Goal: Information Seeking & Learning: Learn about a topic

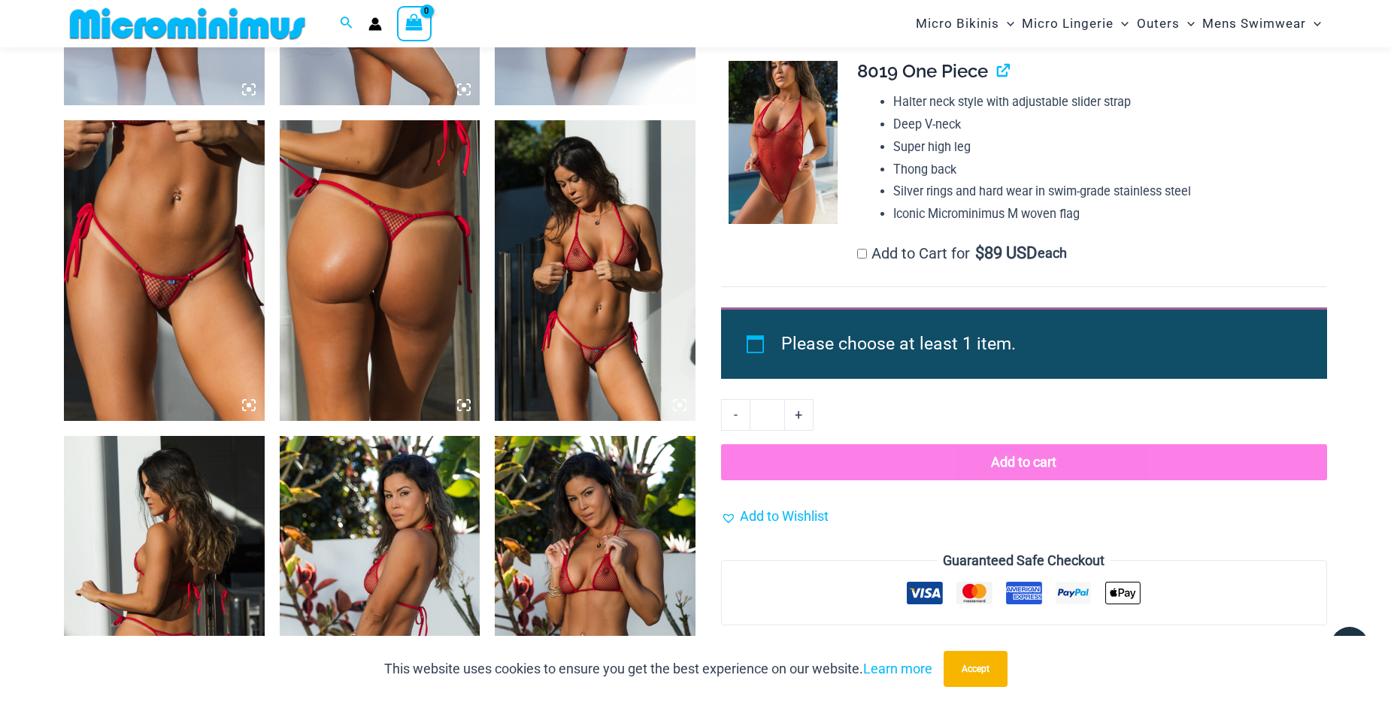
scroll to position [1269, 0]
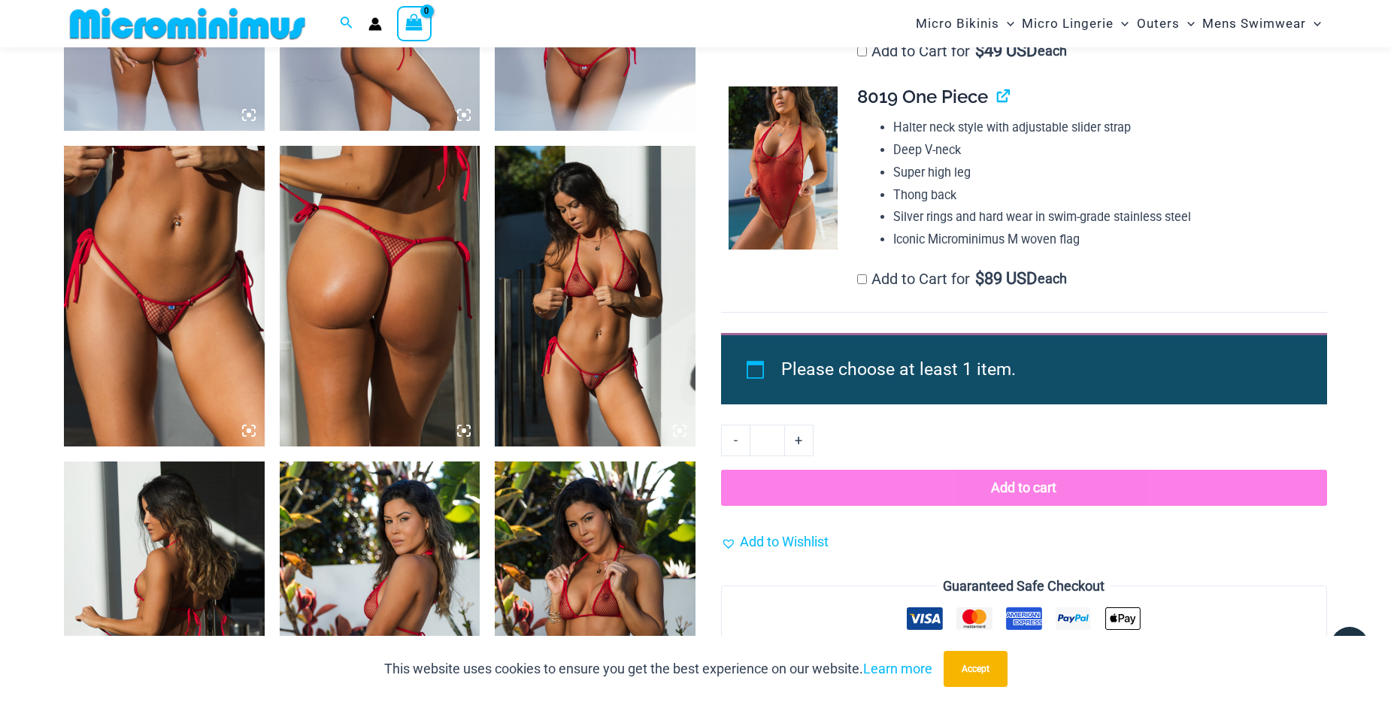
click at [608, 296] on img at bounding box center [595, 296] width 201 height 301
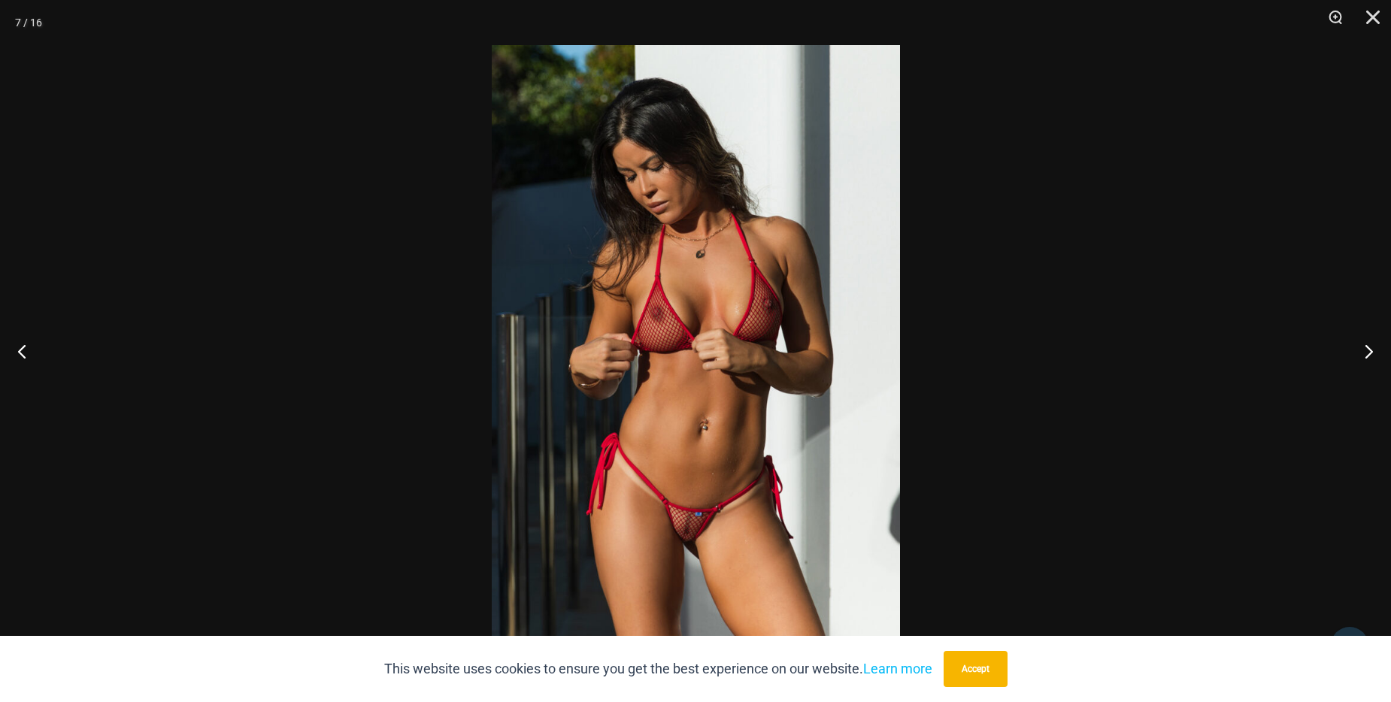
click at [611, 300] on img at bounding box center [696, 351] width 408 height 612
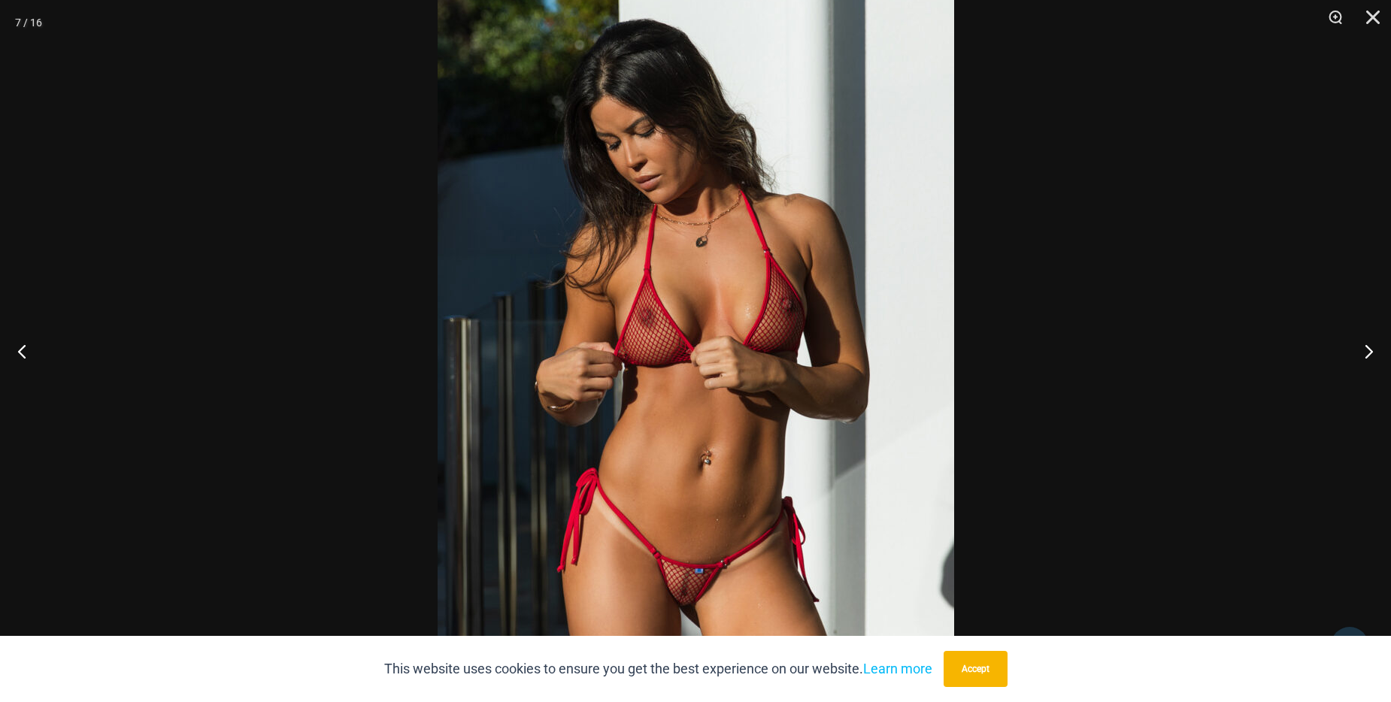
click at [611, 300] on img at bounding box center [696, 364] width 517 height 774
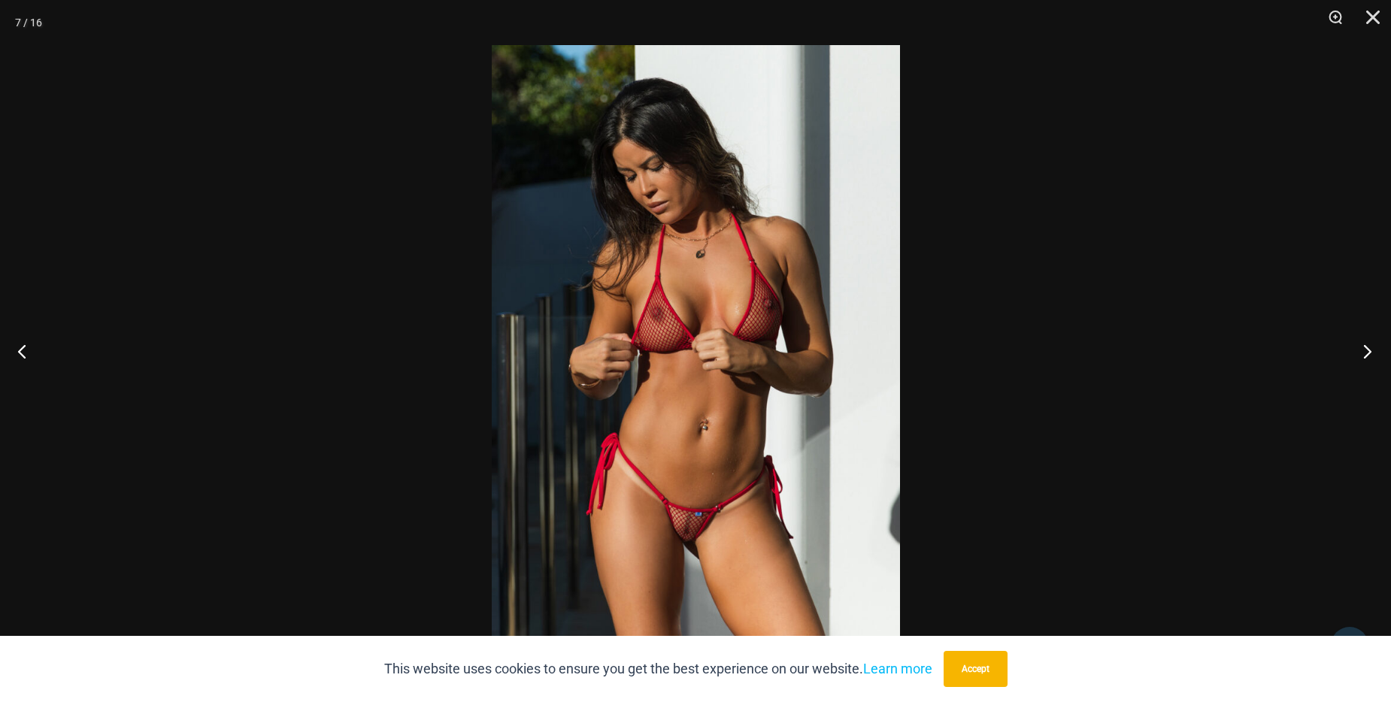
click at [1375, 355] on button "Next" at bounding box center [1363, 351] width 56 height 75
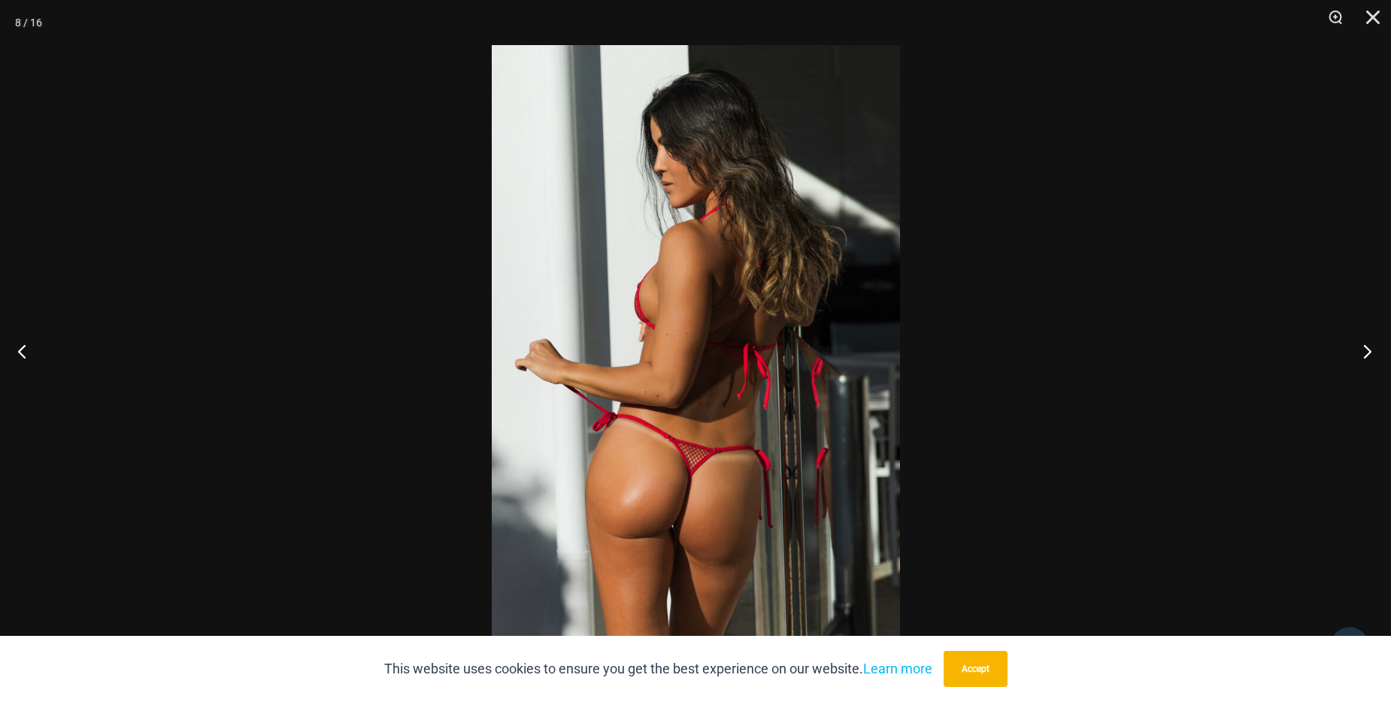
click at [1375, 355] on button "Next" at bounding box center [1363, 351] width 56 height 75
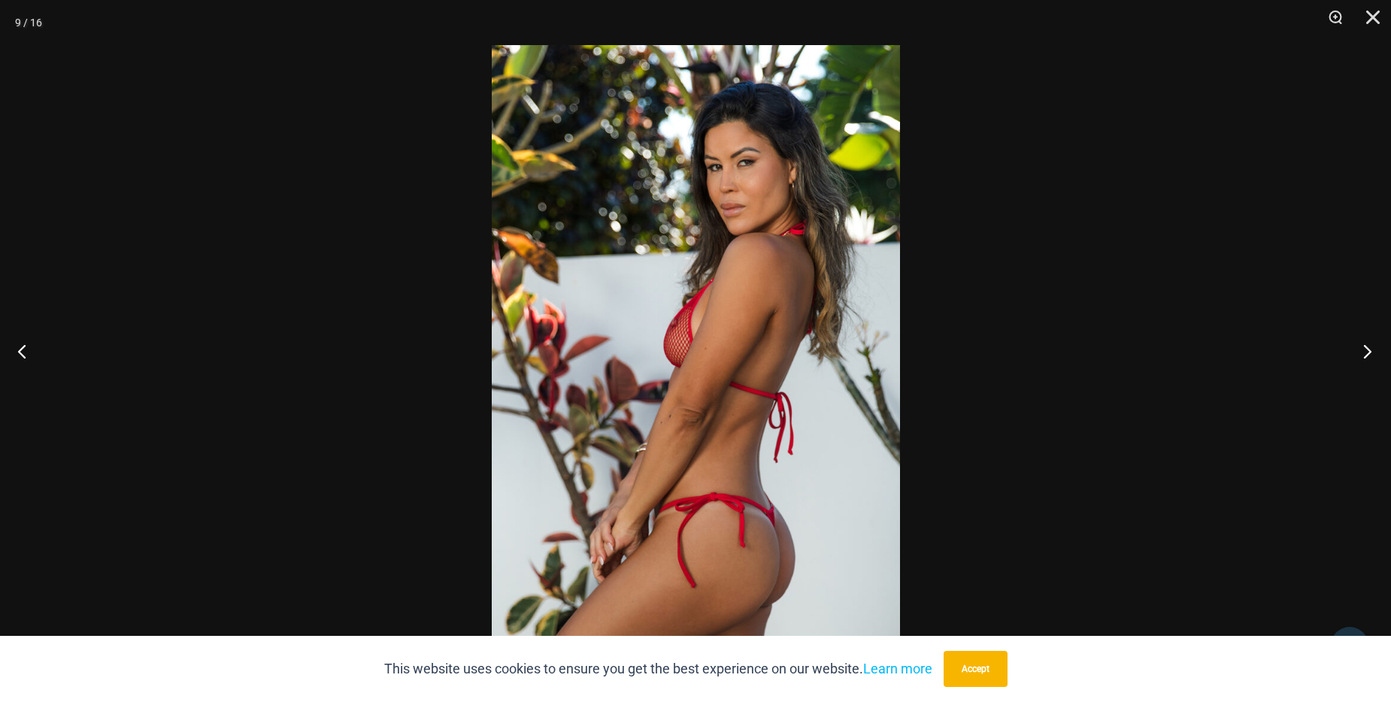
click at [1375, 355] on button "Next" at bounding box center [1363, 351] width 56 height 75
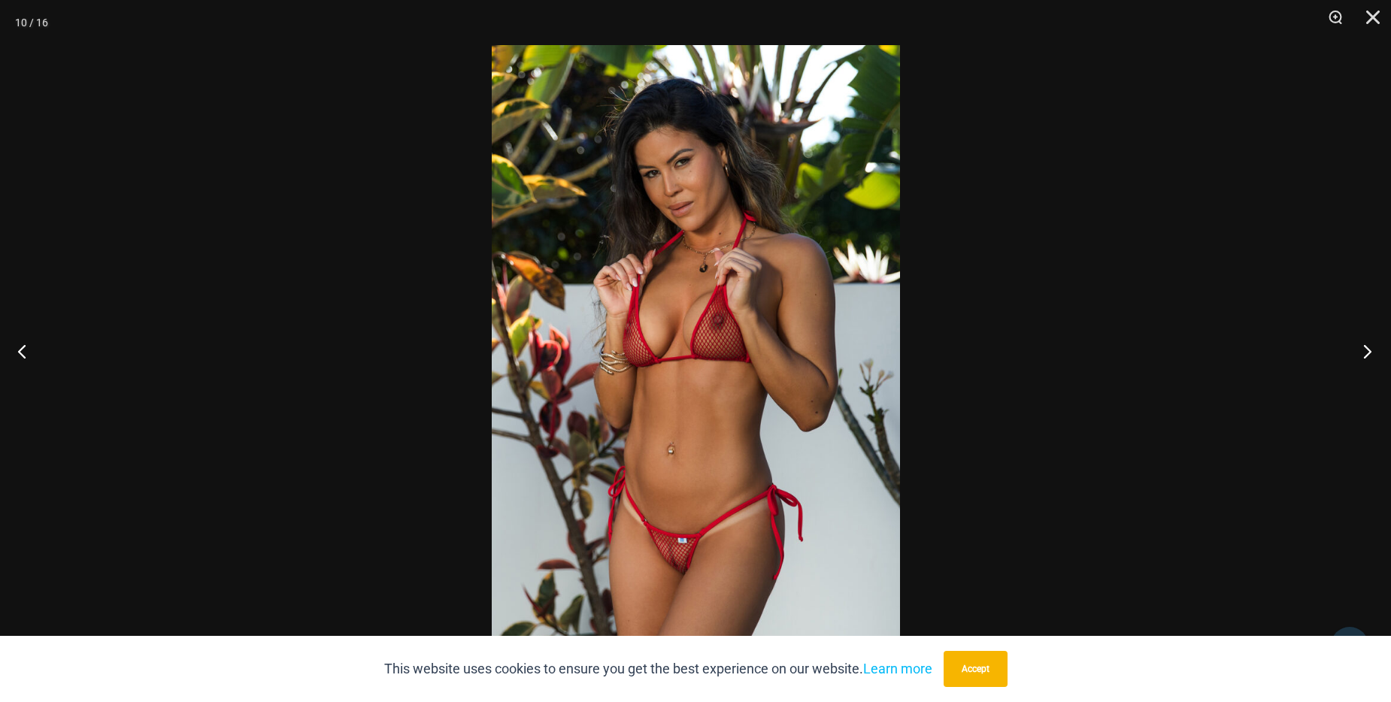
click at [1375, 355] on button "Next" at bounding box center [1363, 351] width 56 height 75
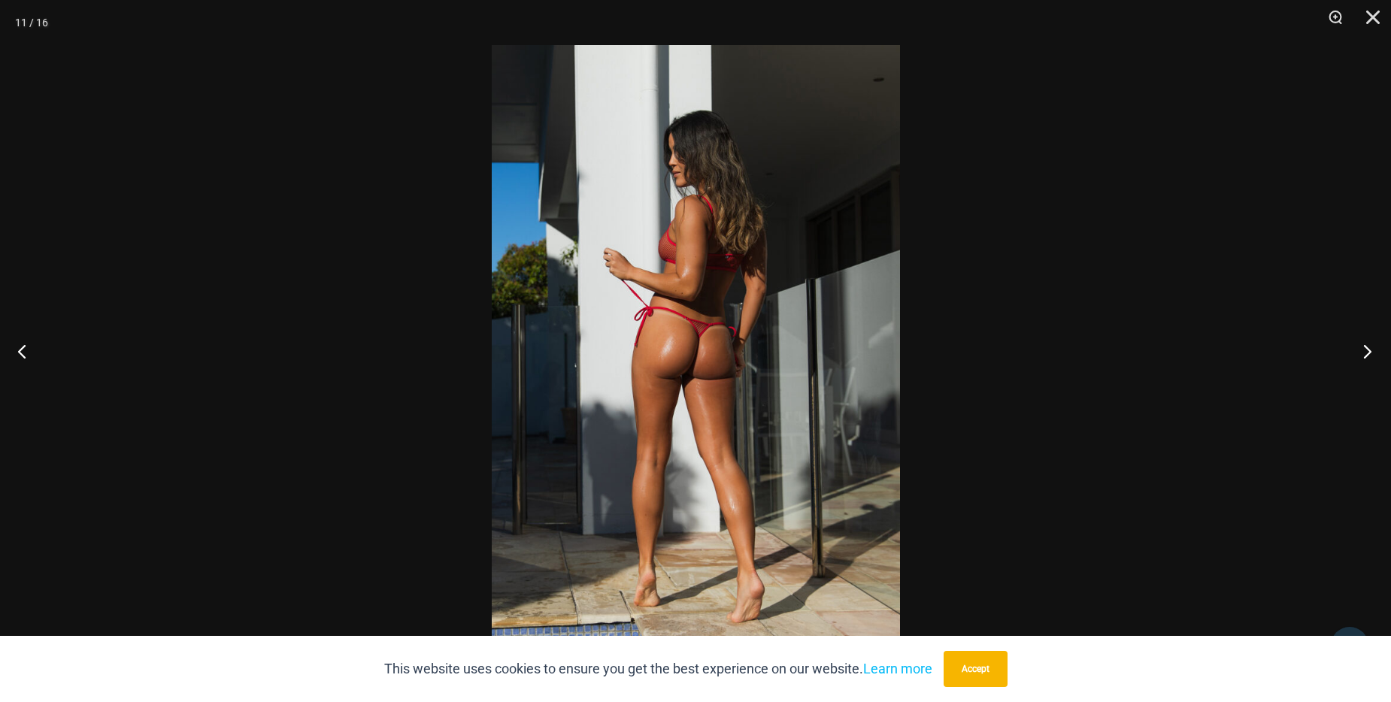
click at [1375, 355] on button "Next" at bounding box center [1363, 351] width 56 height 75
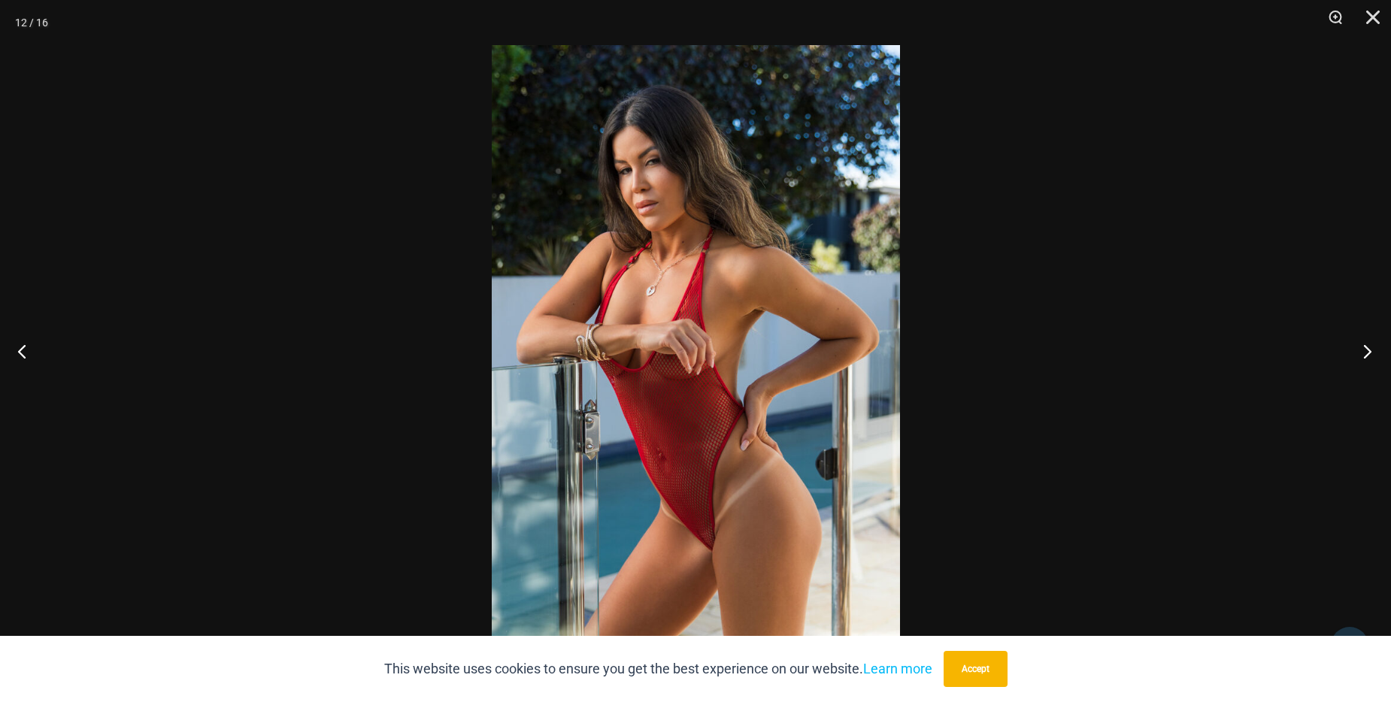
click at [1375, 355] on button "Next" at bounding box center [1363, 351] width 56 height 75
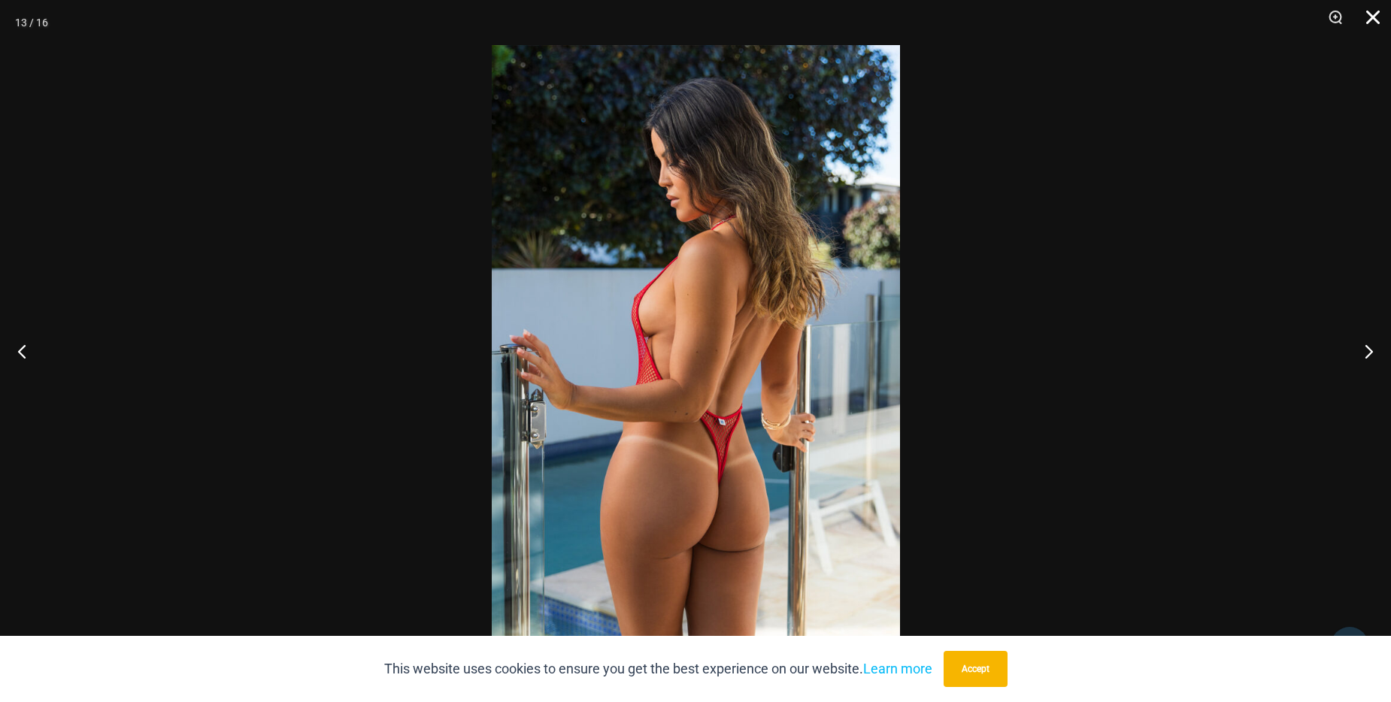
click at [1374, 6] on button "Close" at bounding box center [1368, 22] width 38 height 45
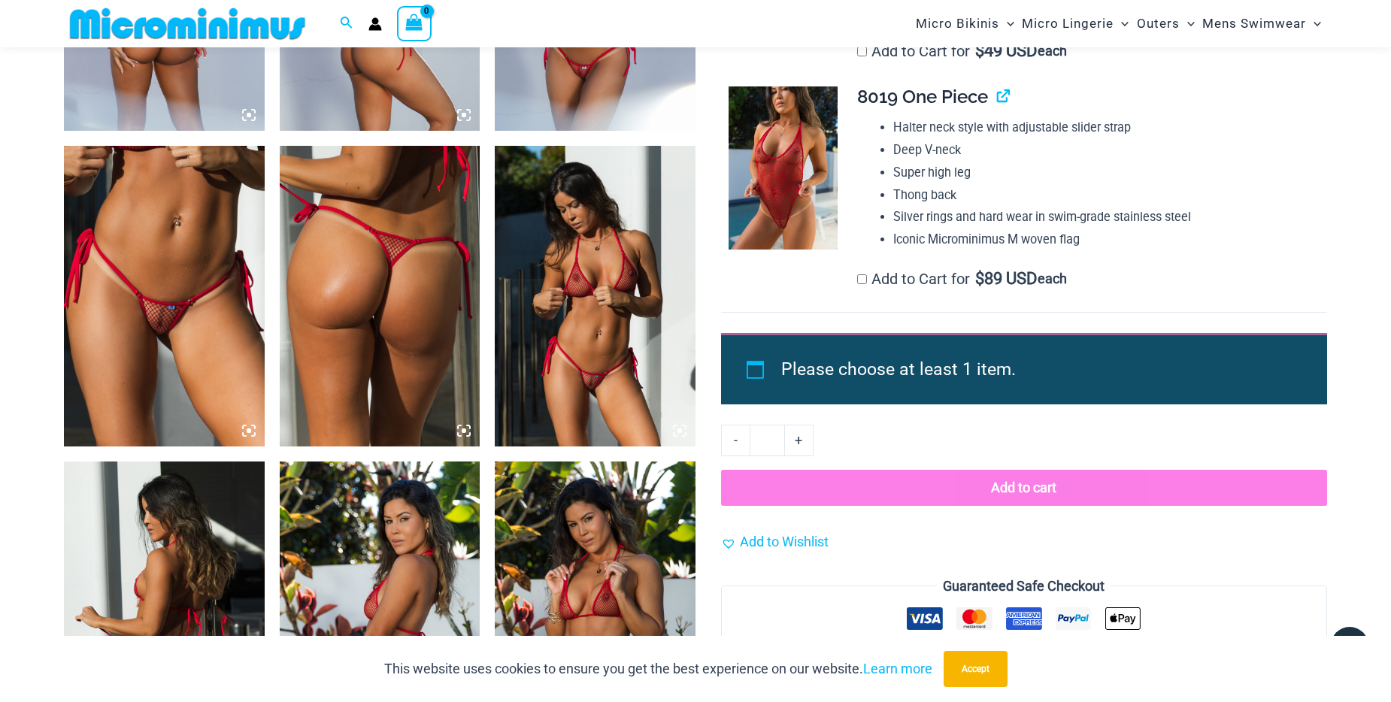
click at [773, 174] on img at bounding box center [783, 168] width 109 height 164
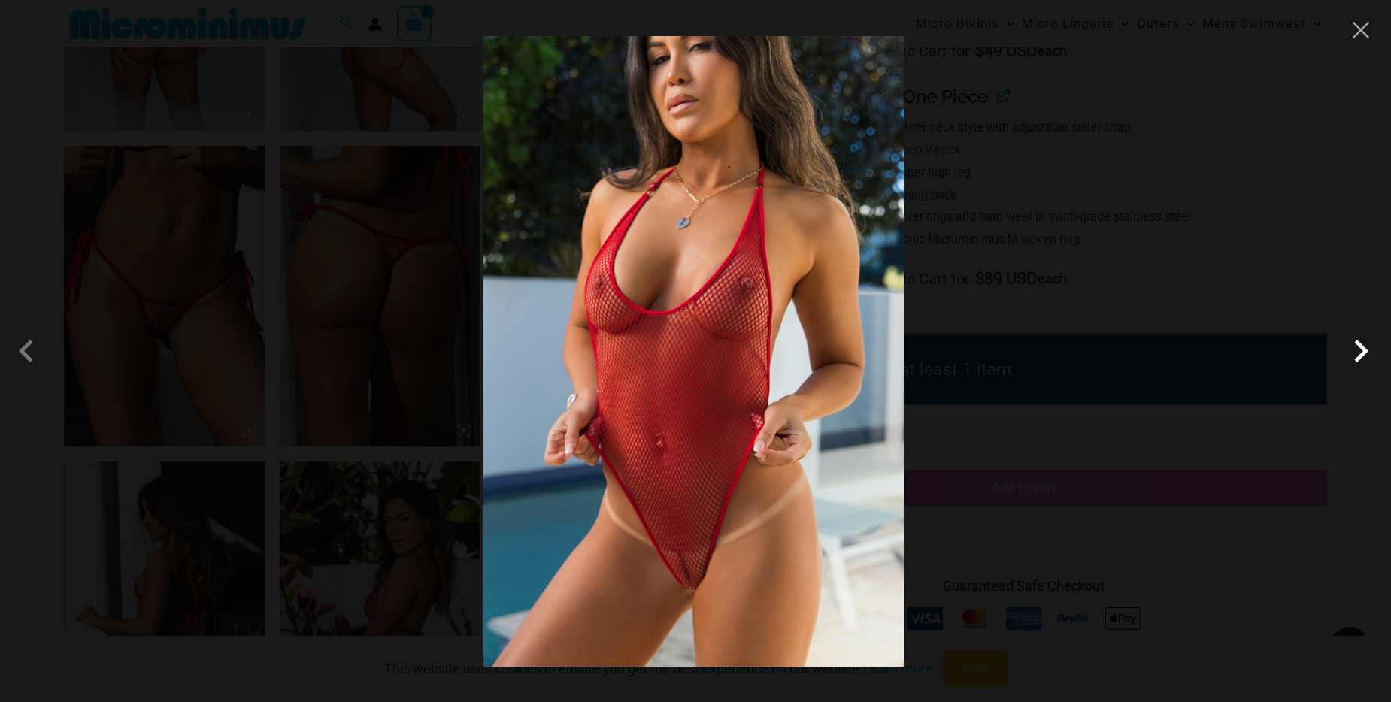
click at [1364, 351] on span at bounding box center [1360, 351] width 45 height 45
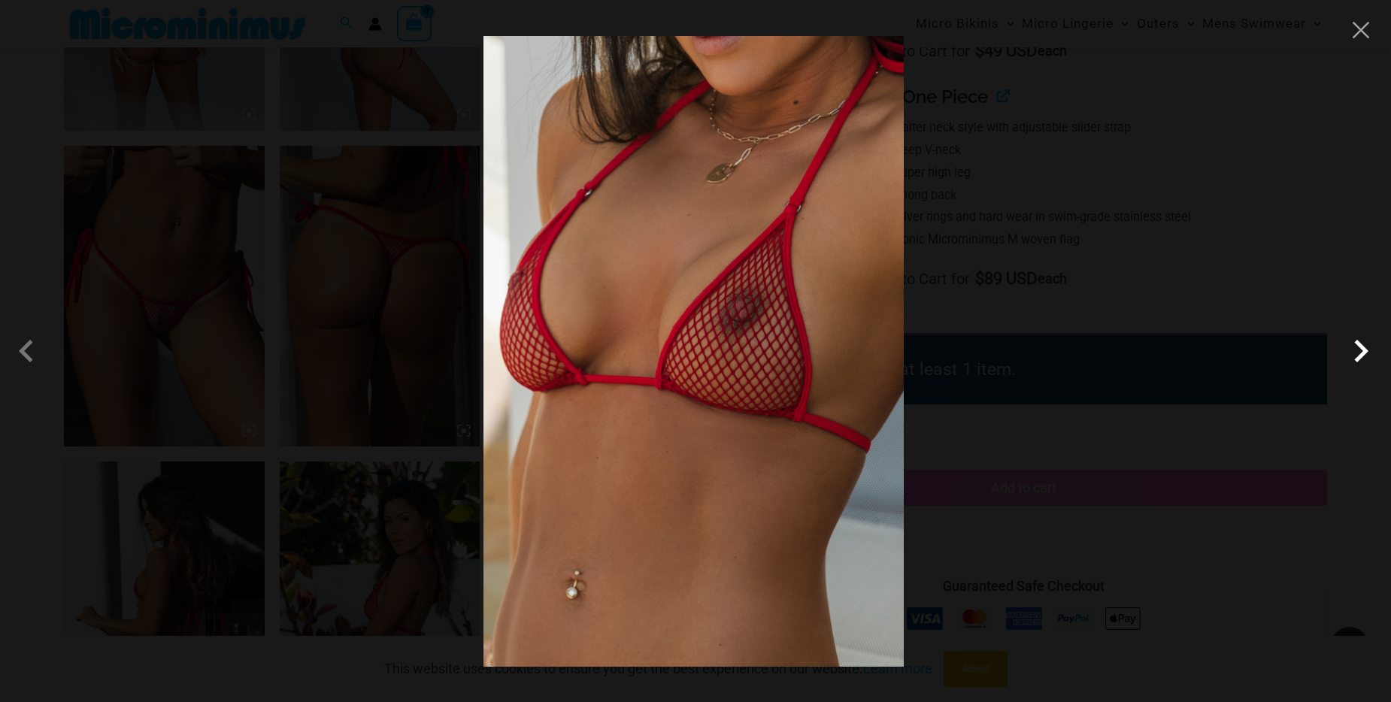
click at [1364, 351] on span at bounding box center [1360, 351] width 45 height 45
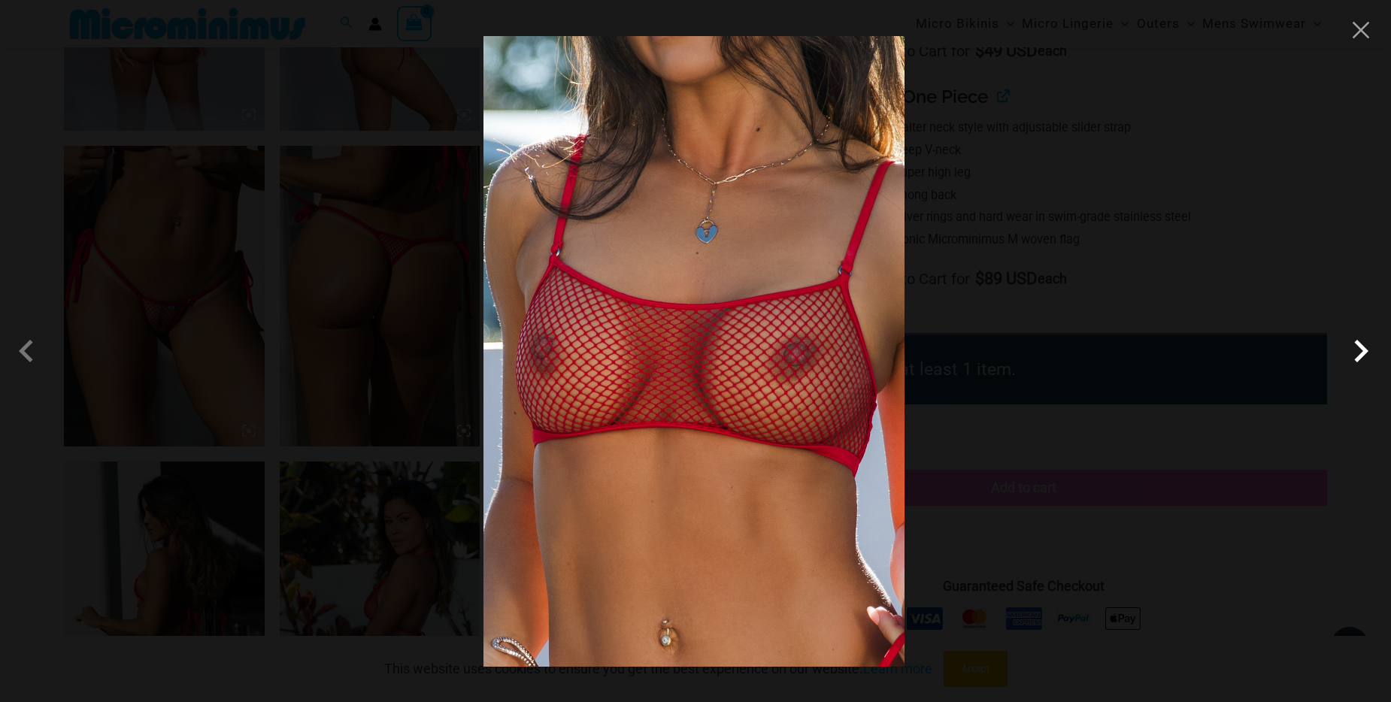
click at [1364, 351] on span at bounding box center [1360, 351] width 45 height 45
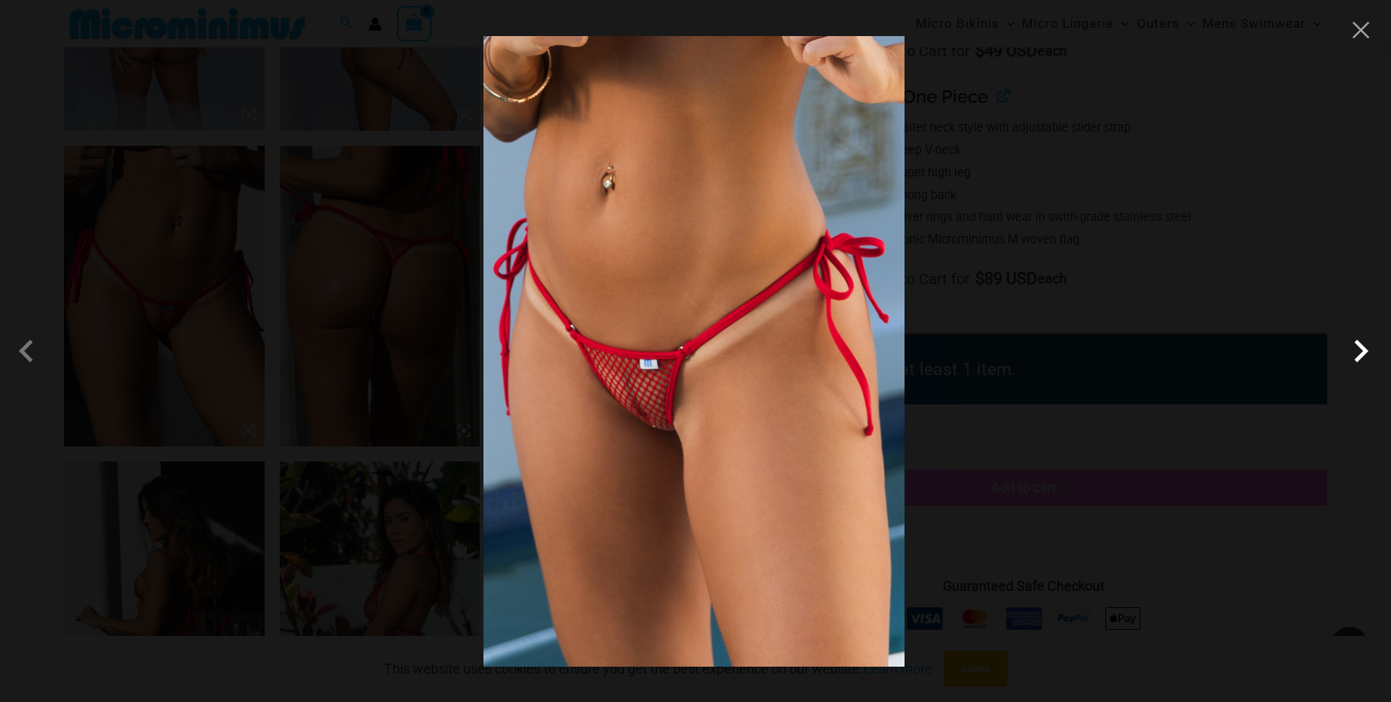
click at [1364, 351] on span at bounding box center [1360, 351] width 45 height 45
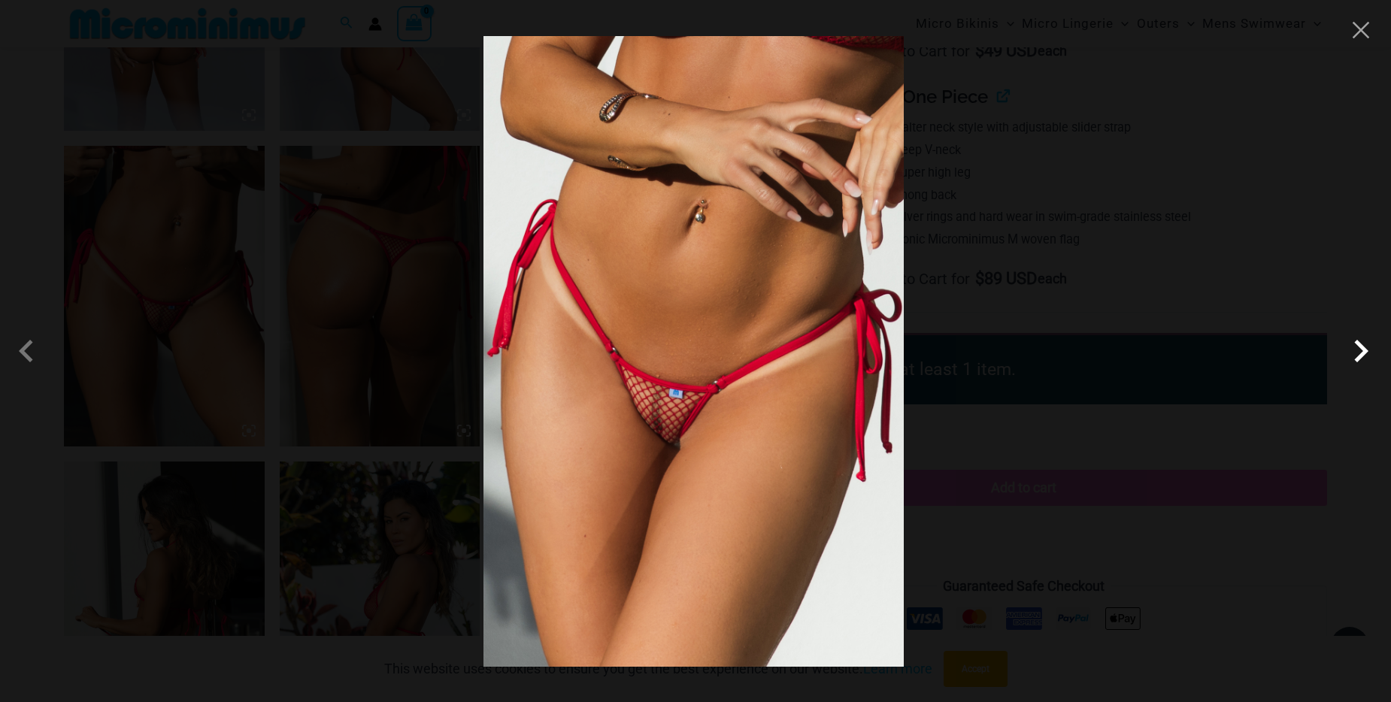
click at [1364, 351] on span at bounding box center [1360, 351] width 45 height 45
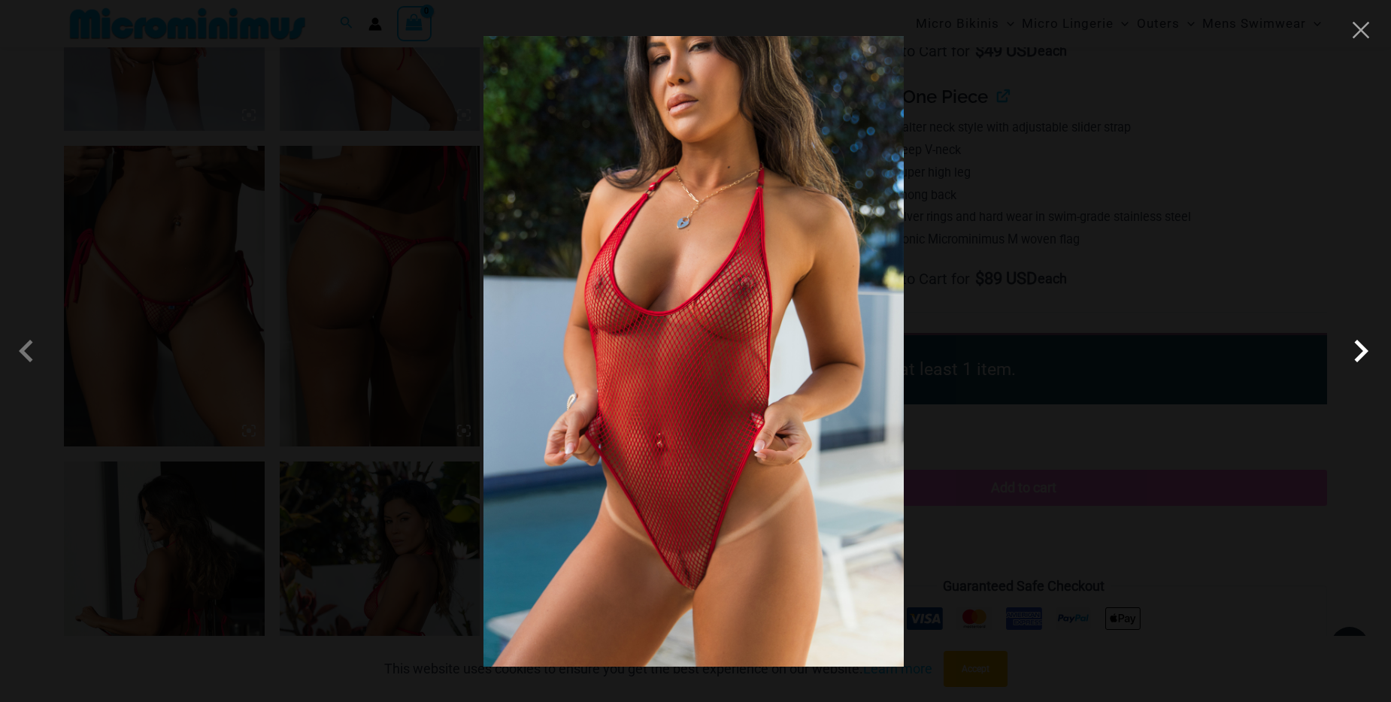
click at [1364, 351] on span at bounding box center [1360, 351] width 45 height 45
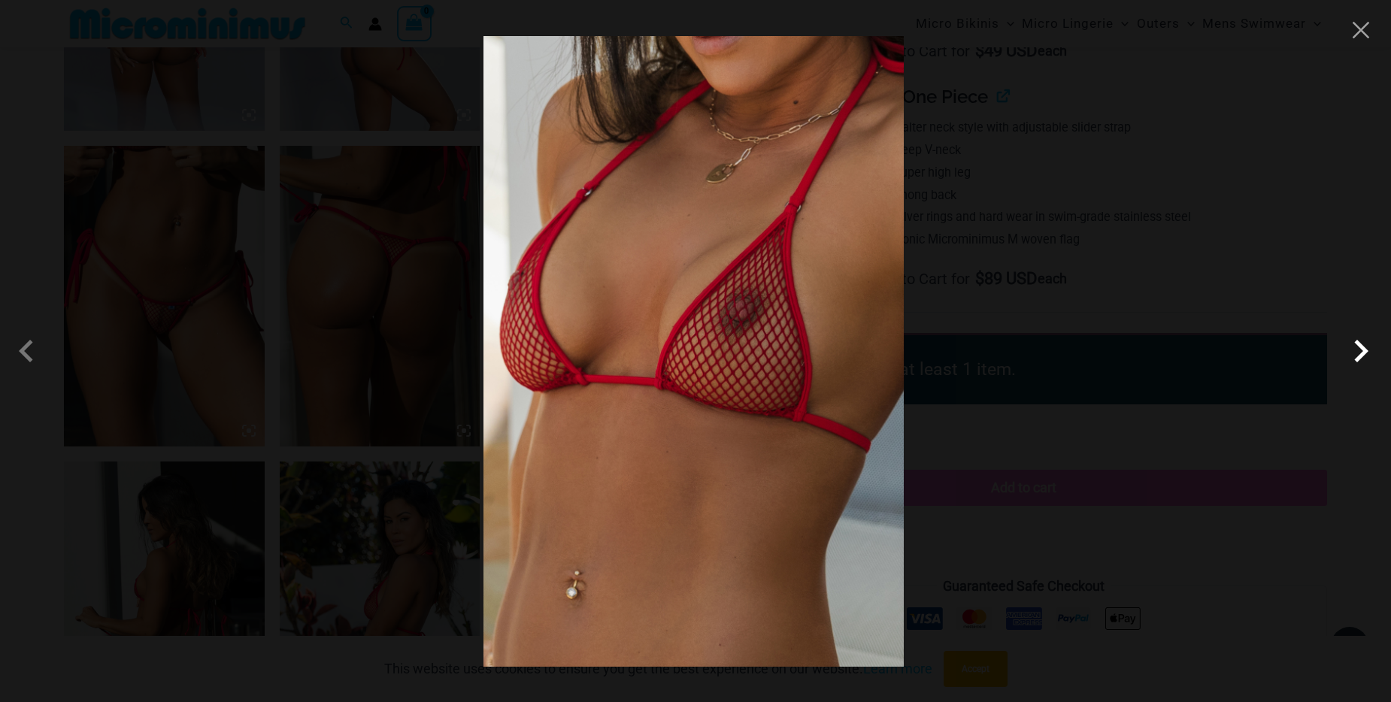
click at [1364, 351] on span at bounding box center [1360, 351] width 45 height 45
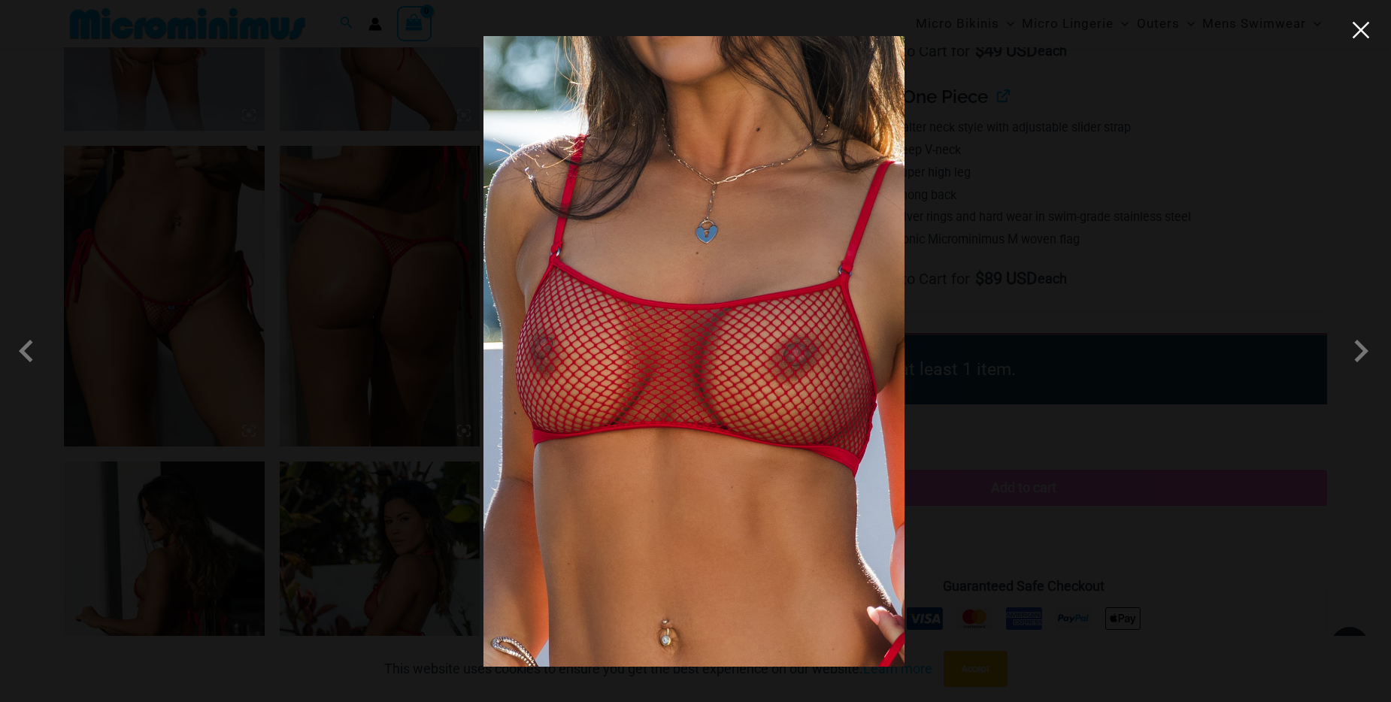
click at [1367, 24] on button "Close" at bounding box center [1361, 30] width 23 height 23
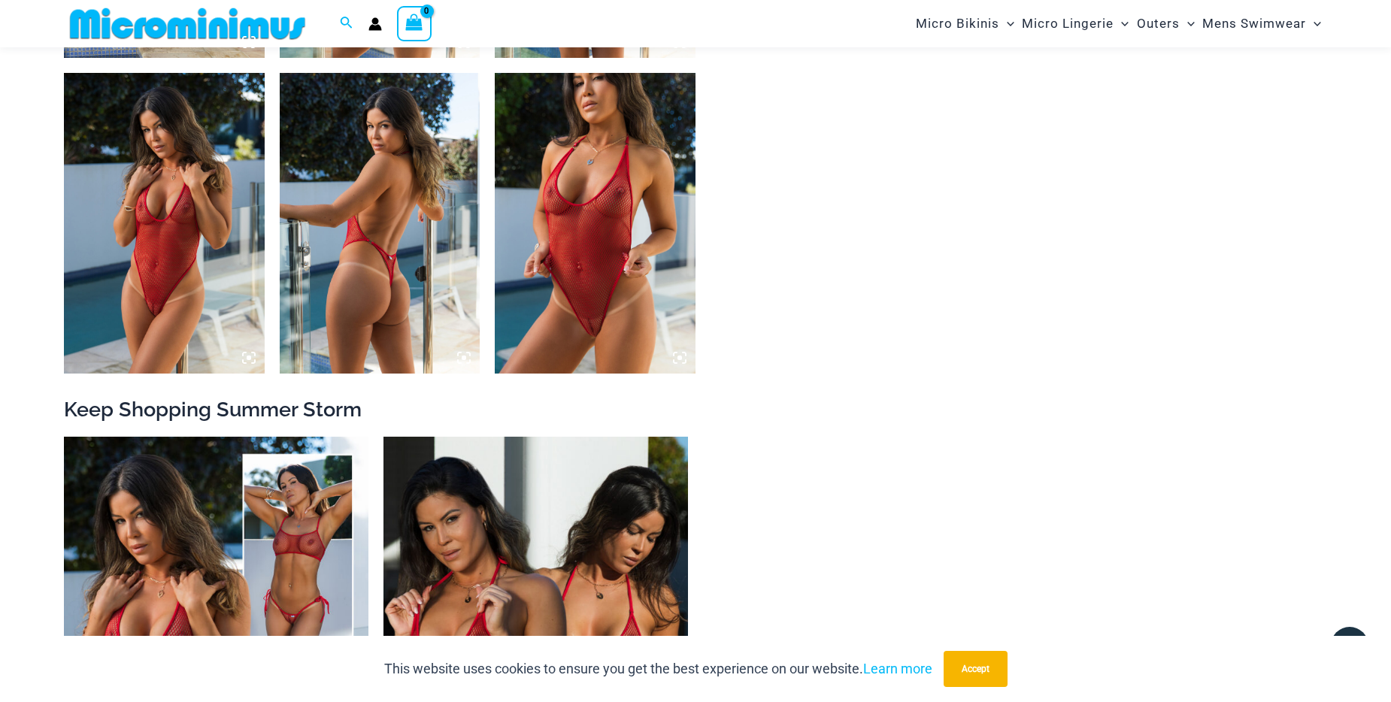
scroll to position [2322, 0]
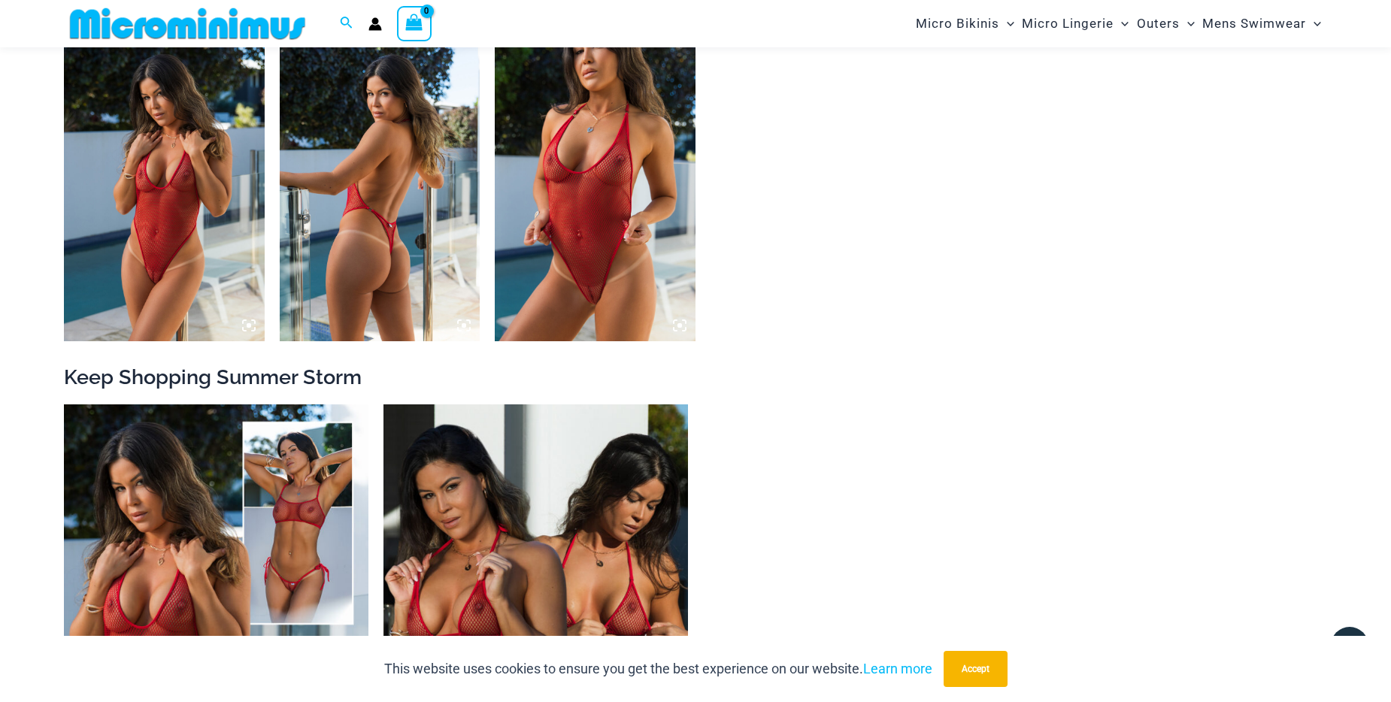
click at [164, 265] on img at bounding box center [164, 191] width 201 height 301
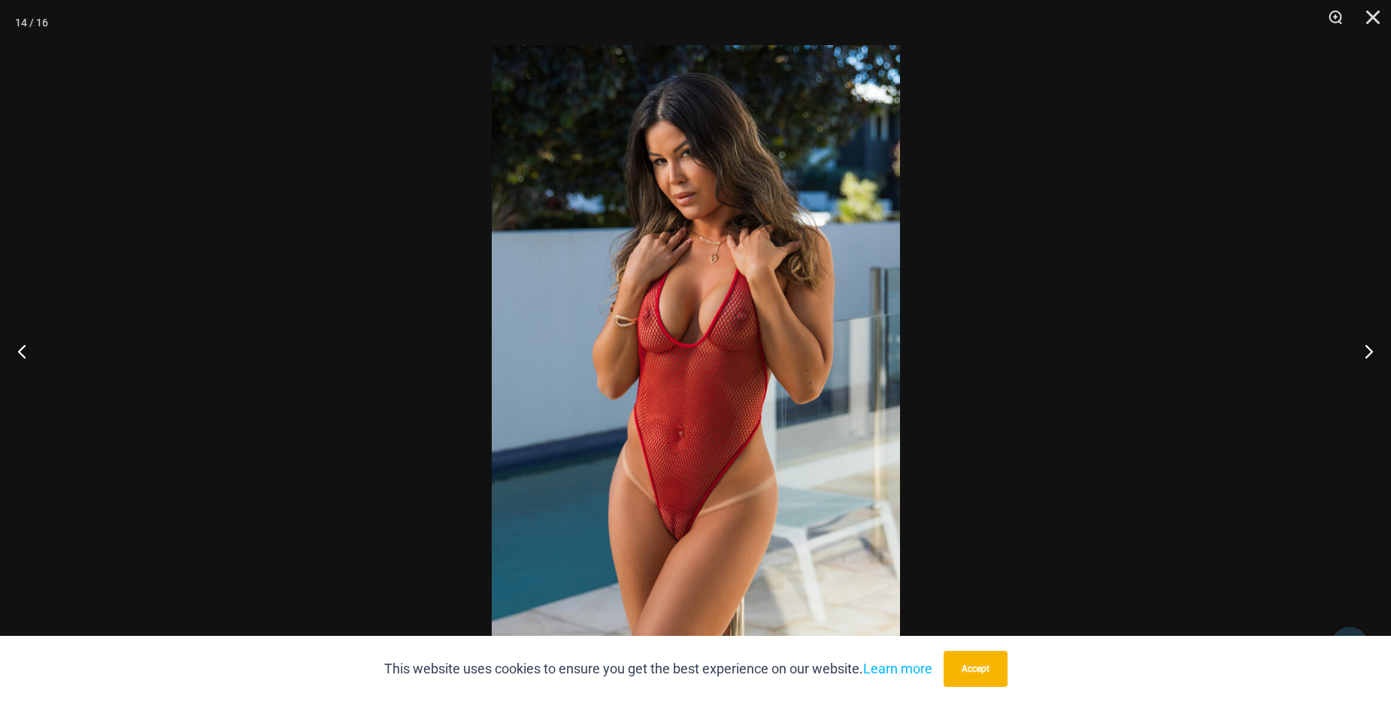
click at [614, 383] on img at bounding box center [696, 351] width 408 height 612
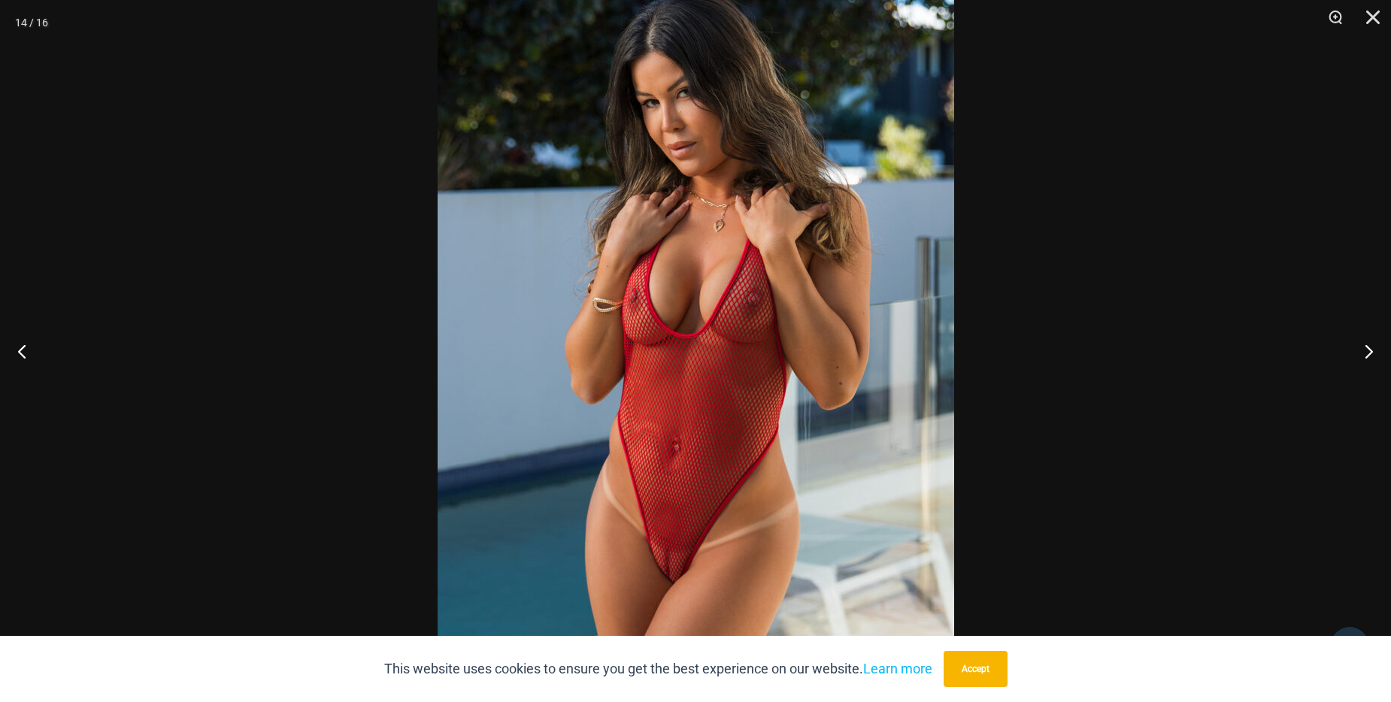
click at [614, 383] on img at bounding box center [696, 343] width 517 height 774
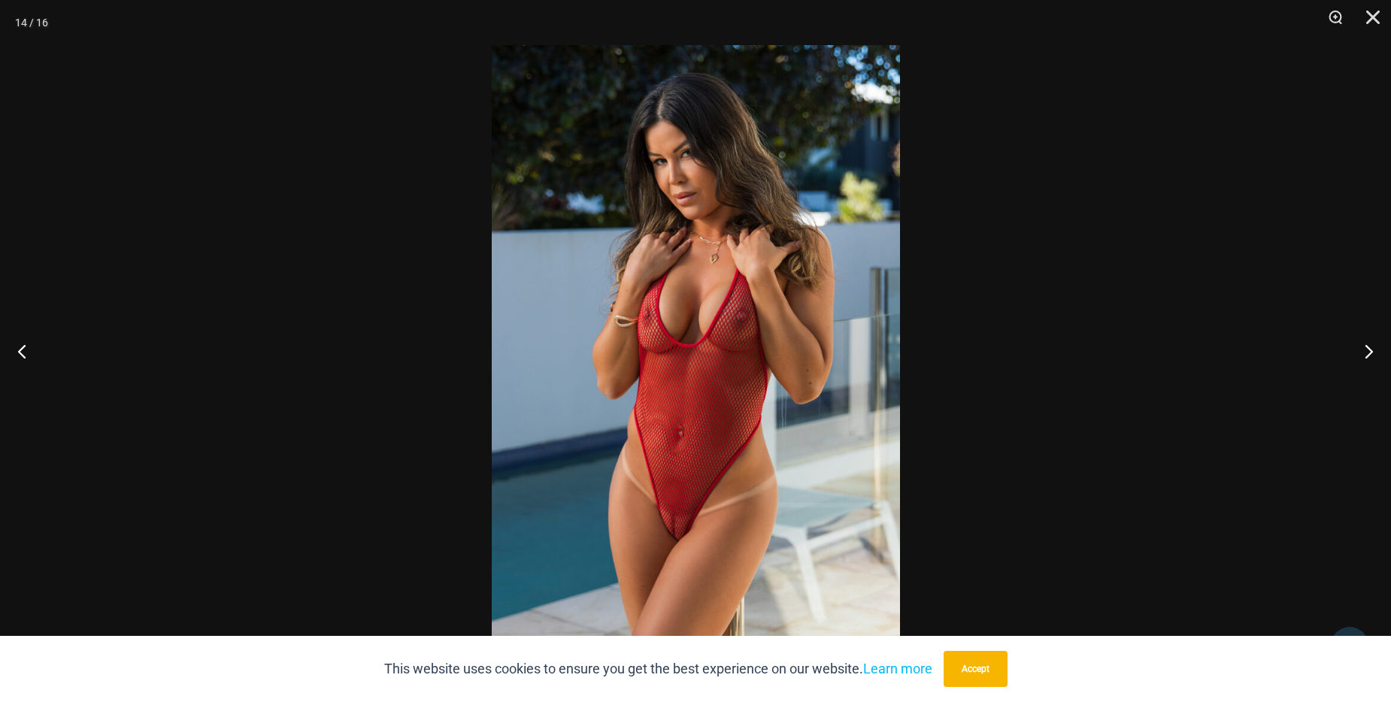
click at [614, 383] on img at bounding box center [696, 351] width 408 height 612
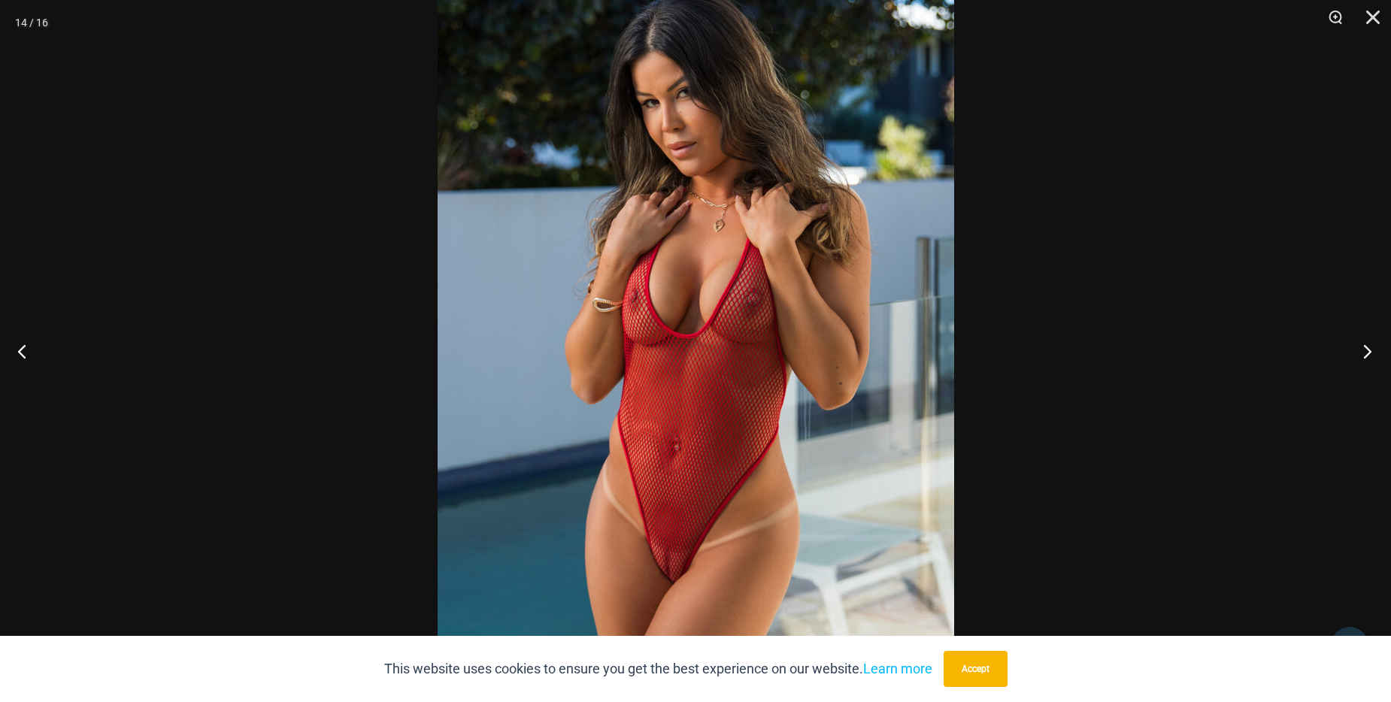
click at [1365, 353] on button "Next" at bounding box center [1363, 351] width 56 height 75
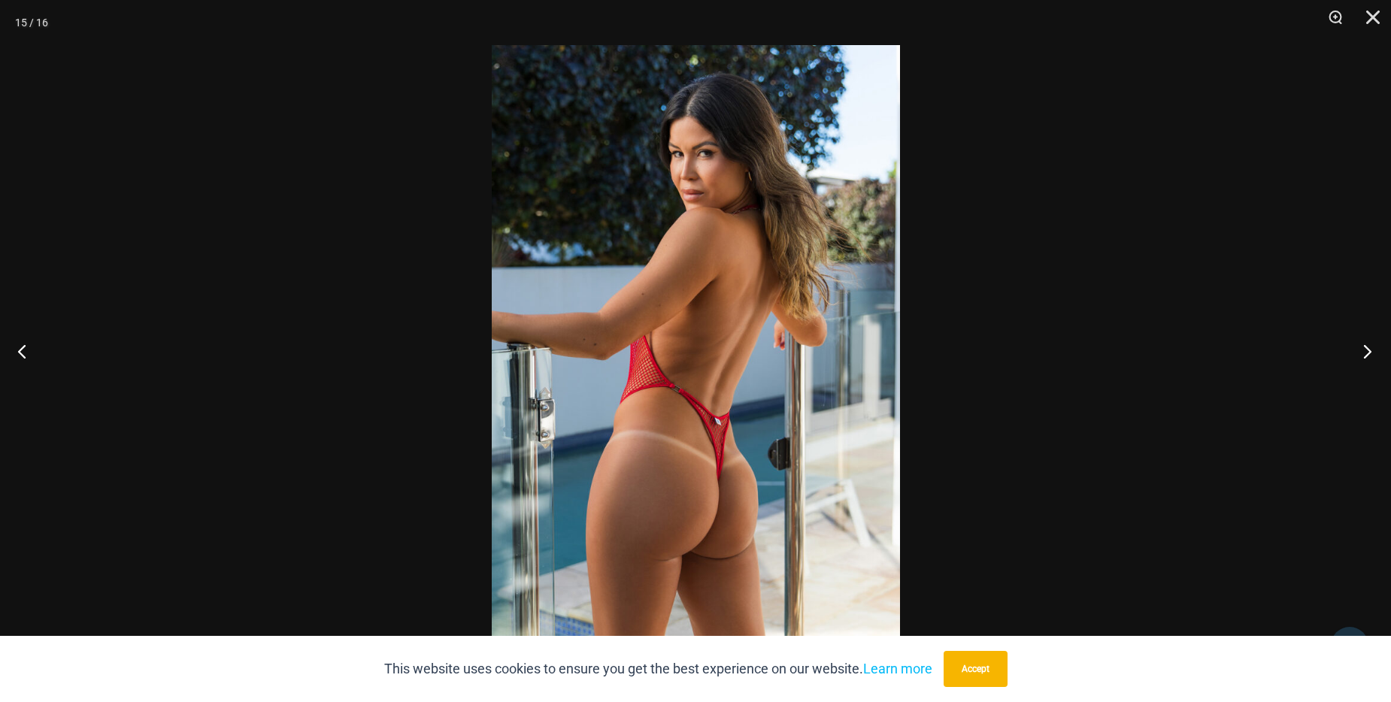
click at [1365, 353] on button "Next" at bounding box center [1363, 351] width 56 height 75
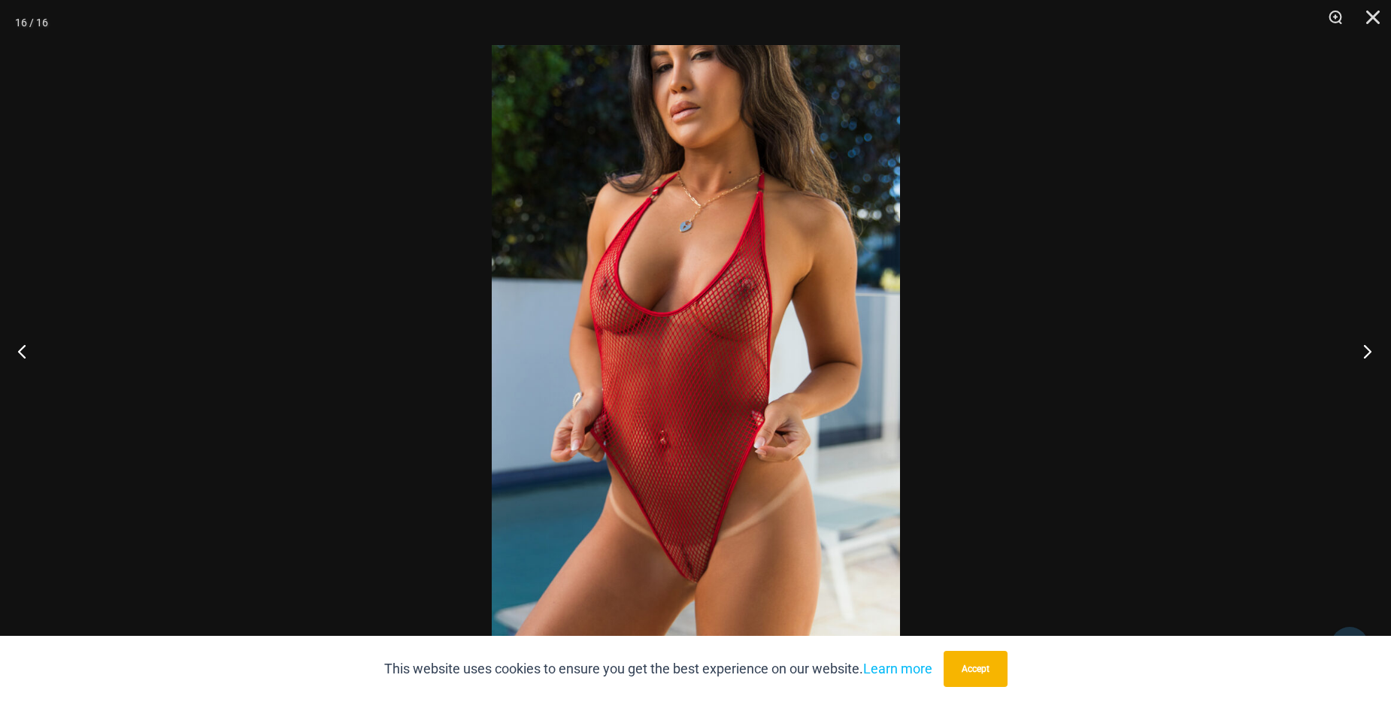
click at [1365, 353] on button "Next" at bounding box center [1363, 351] width 56 height 75
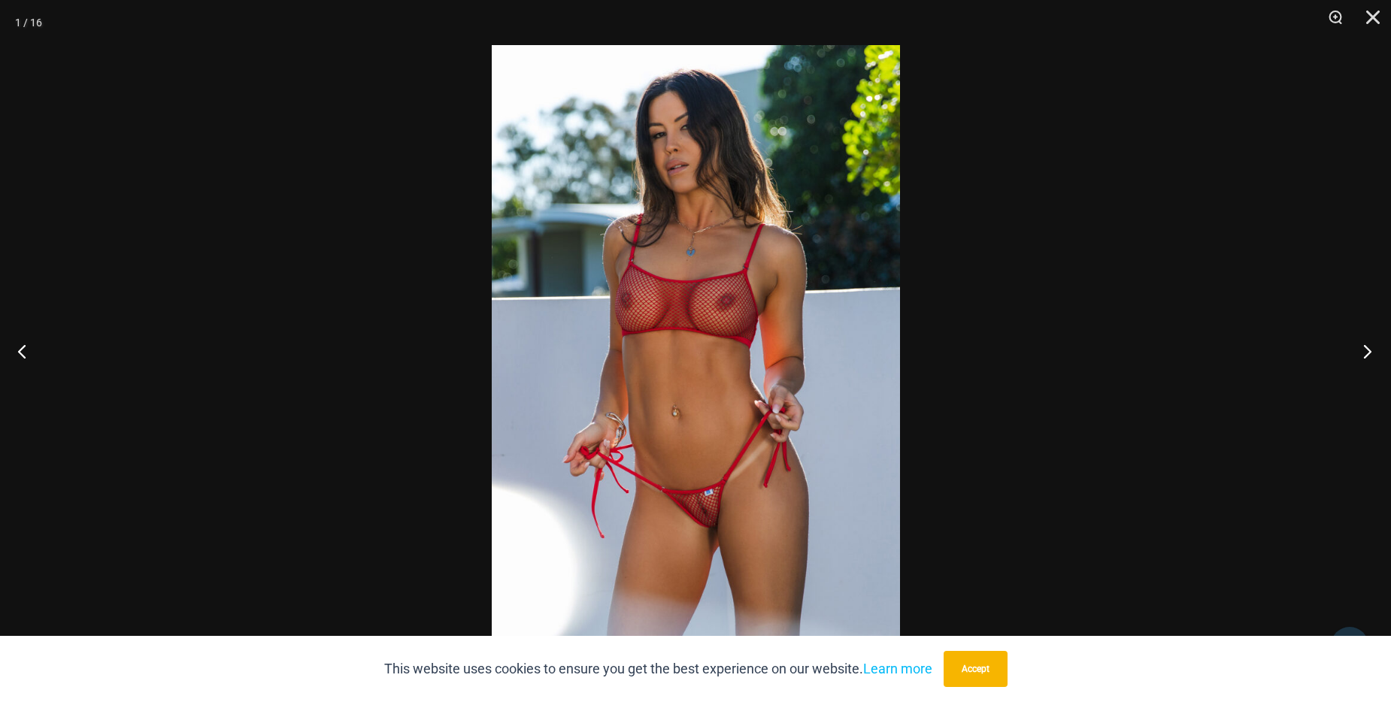
click at [1365, 353] on button "Next" at bounding box center [1363, 351] width 56 height 75
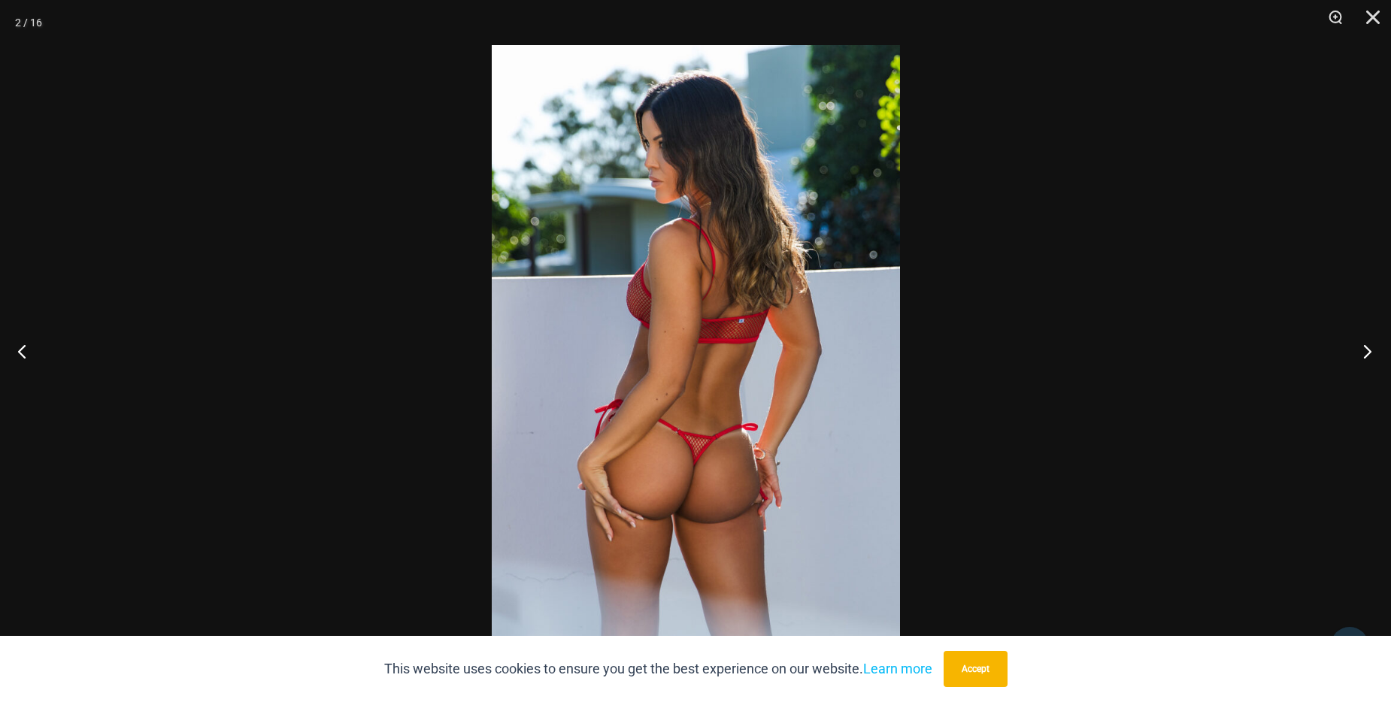
click at [1365, 353] on button "Next" at bounding box center [1363, 351] width 56 height 75
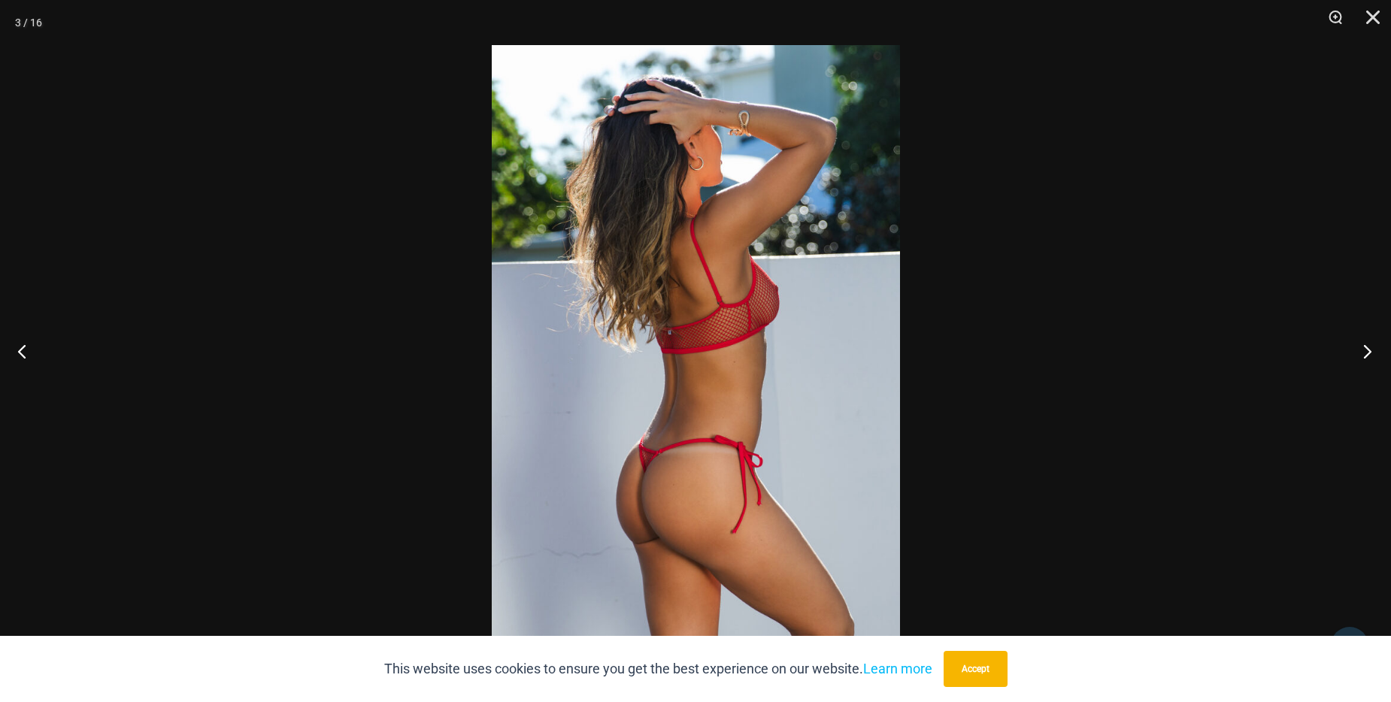
click at [1365, 353] on button "Next" at bounding box center [1363, 351] width 56 height 75
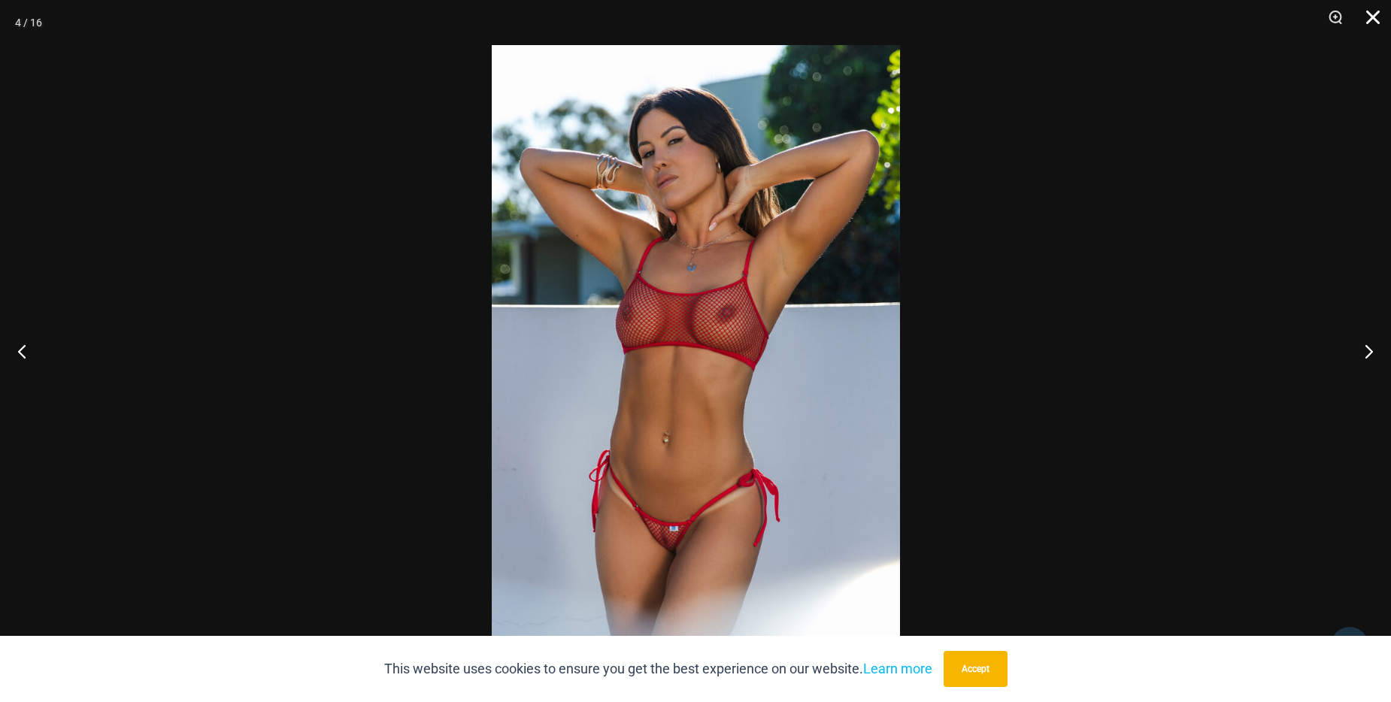
click at [1374, 3] on button "Close" at bounding box center [1368, 22] width 38 height 45
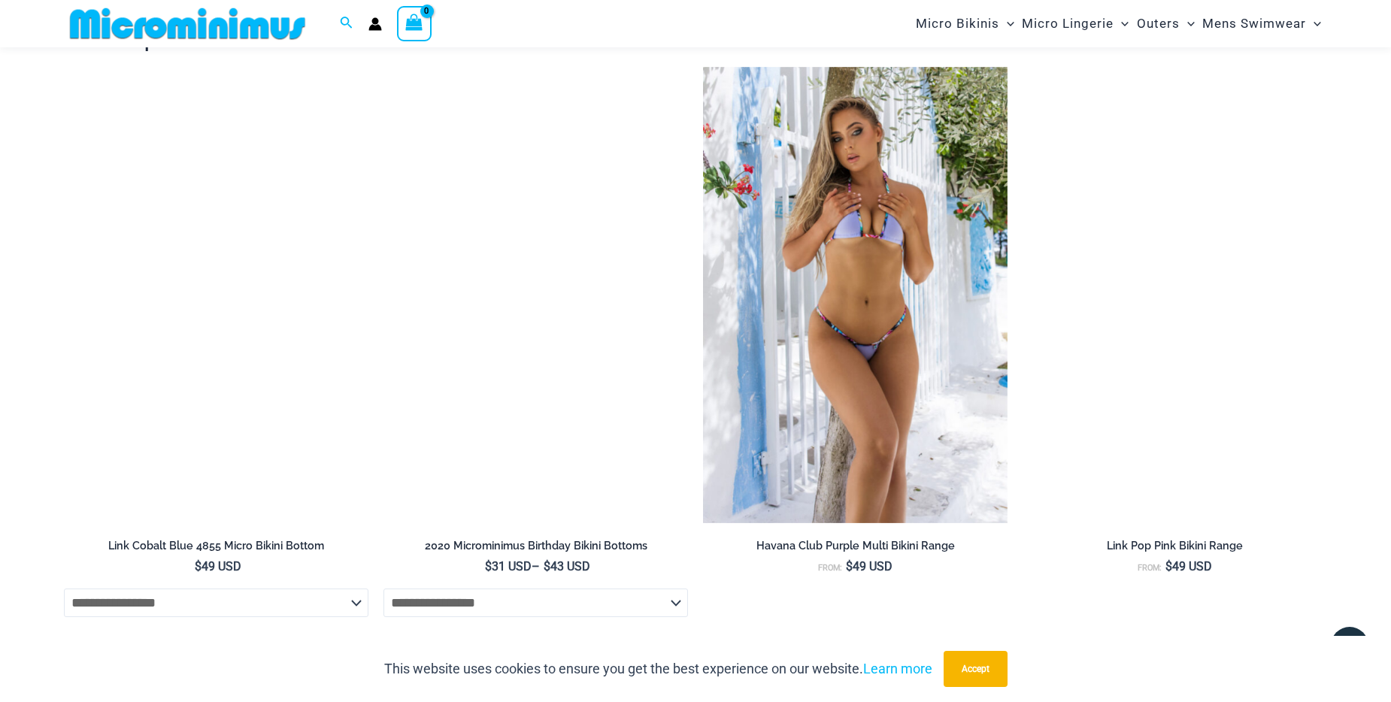
scroll to position [3299, 0]
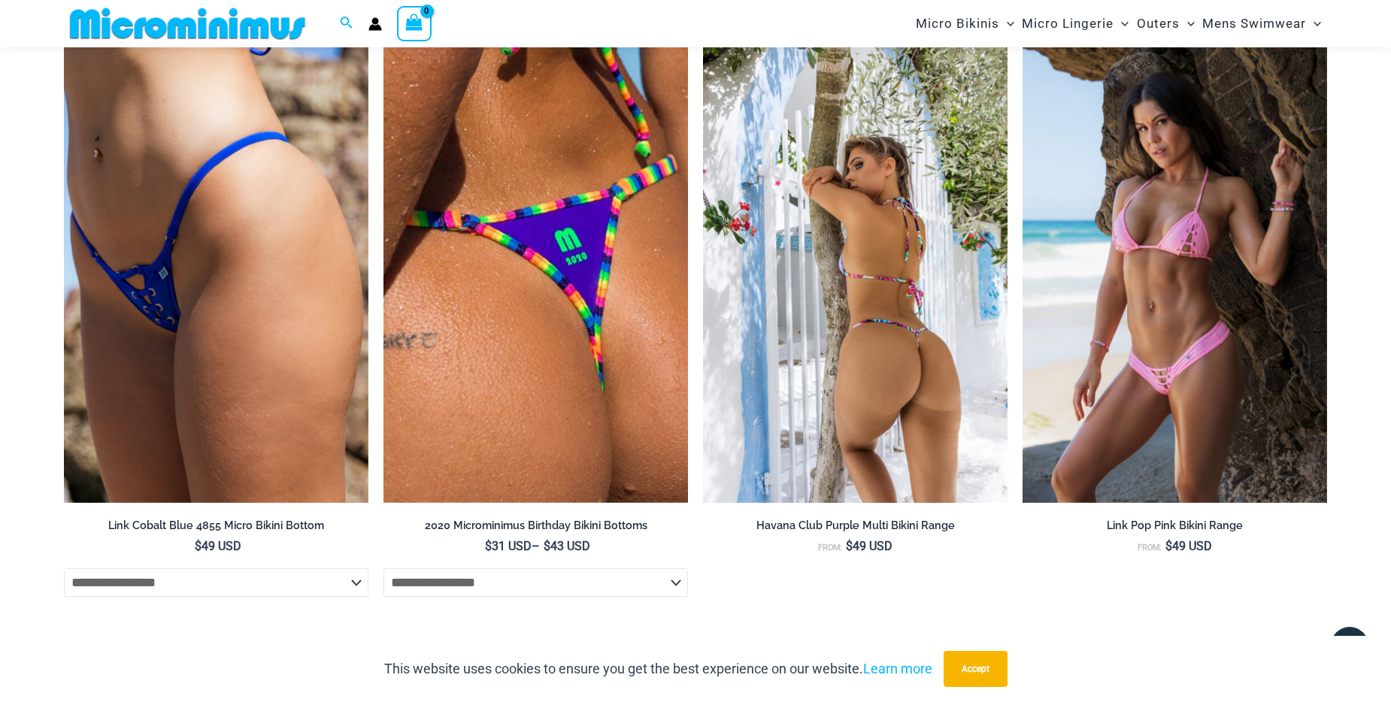
click at [904, 338] on img at bounding box center [855, 275] width 305 height 457
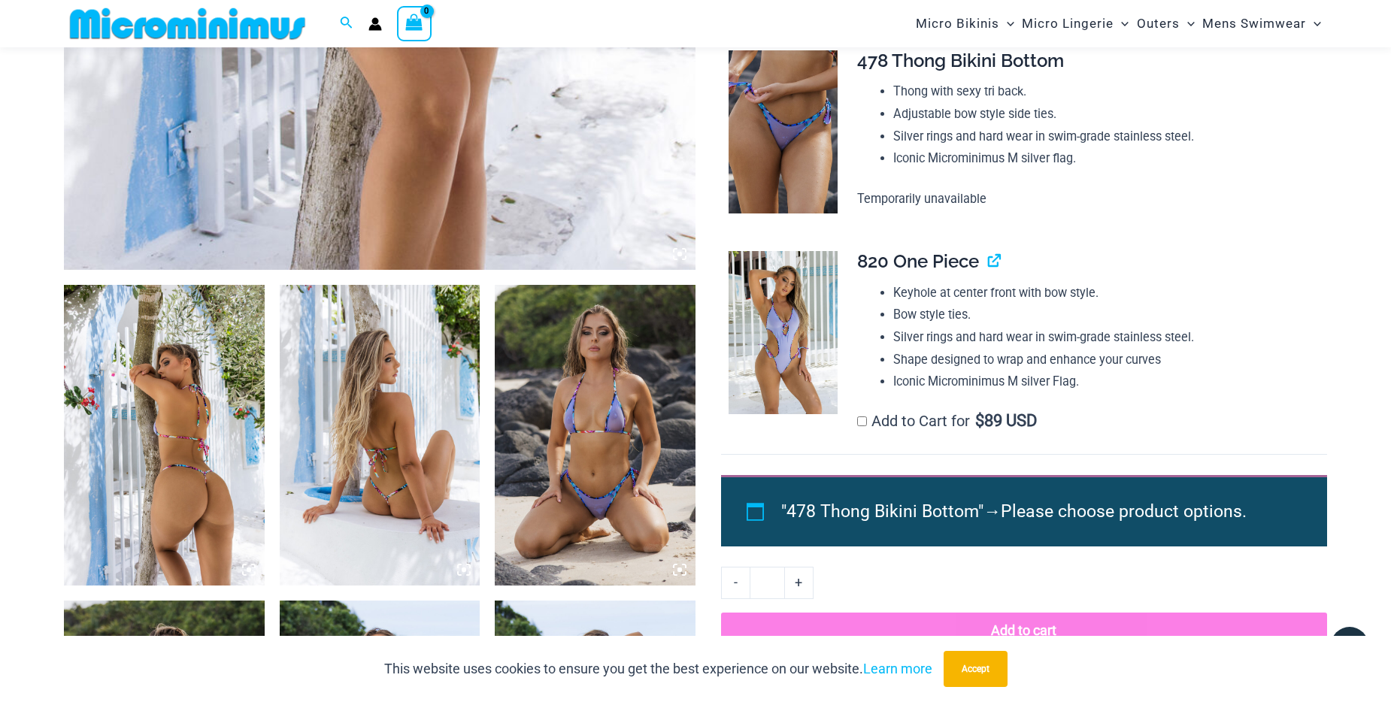
scroll to position [889, 0]
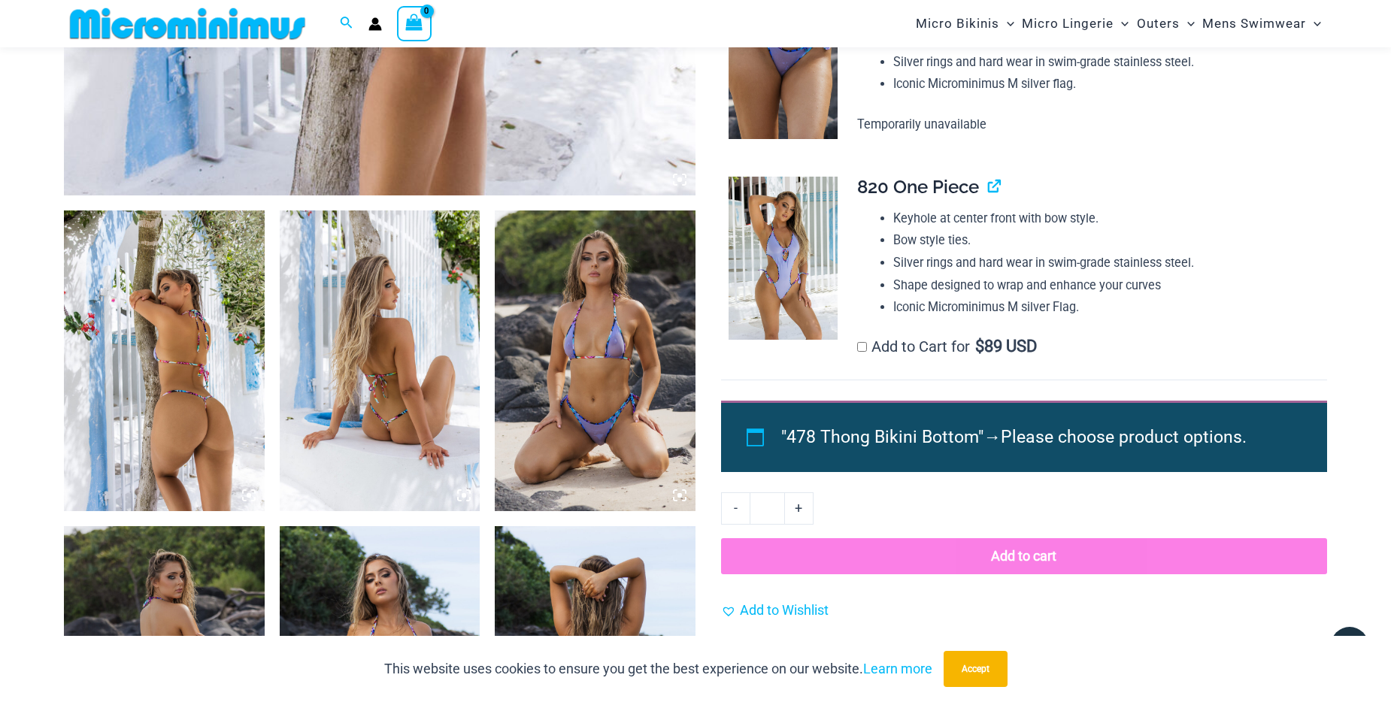
click at [234, 428] on img at bounding box center [164, 361] width 201 height 301
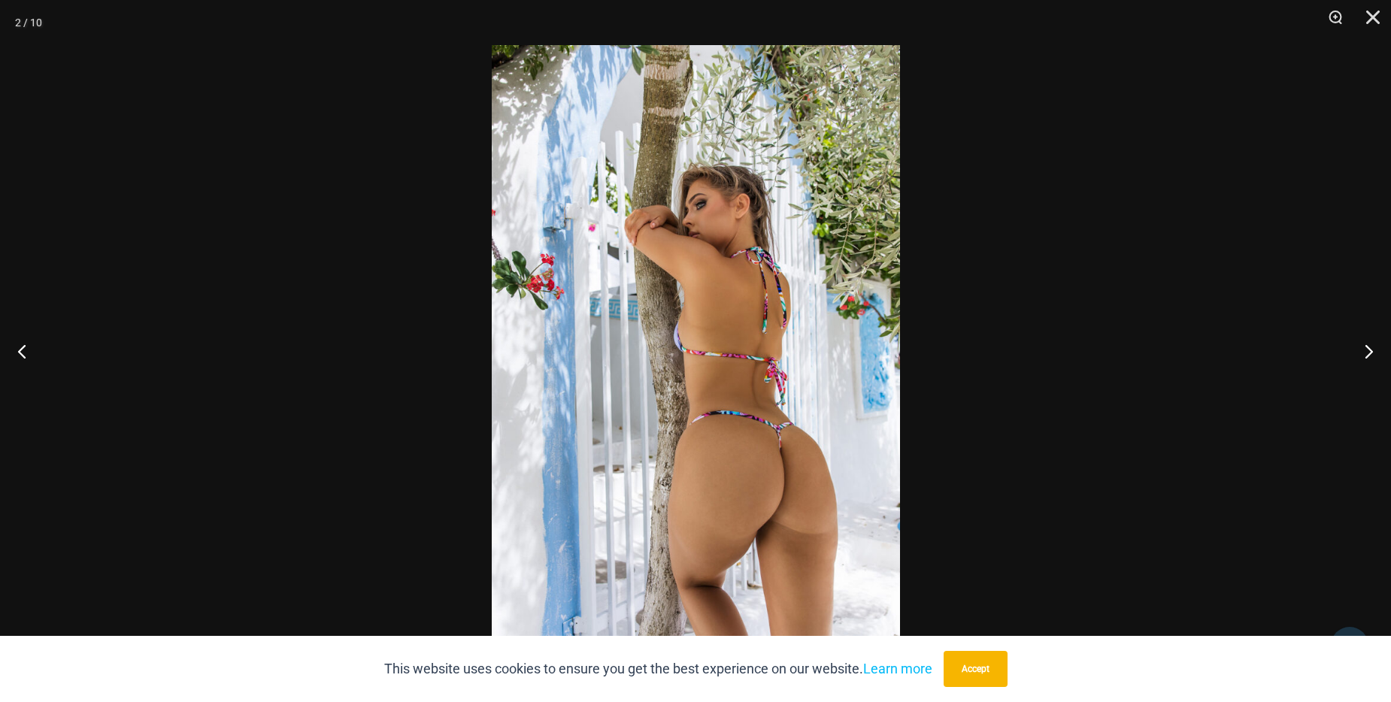
click at [714, 436] on img at bounding box center [696, 351] width 408 height 612
